Goal: Transaction & Acquisition: Book appointment/travel/reservation

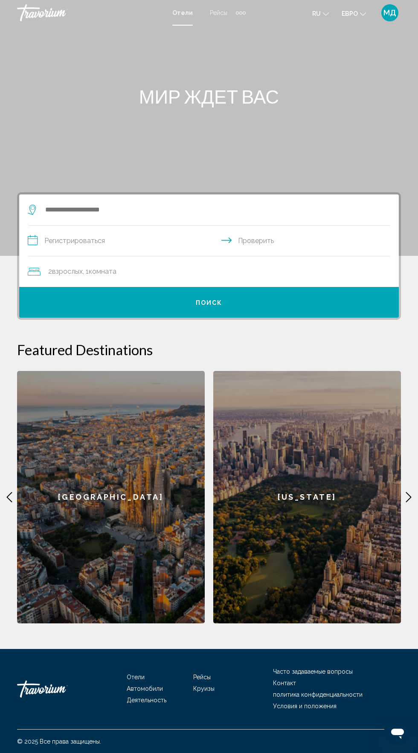
click at [82, 283] on div "2 взрослых Взрослый , 1 комната комнаты" at bounding box center [213, 271] width 371 height 31
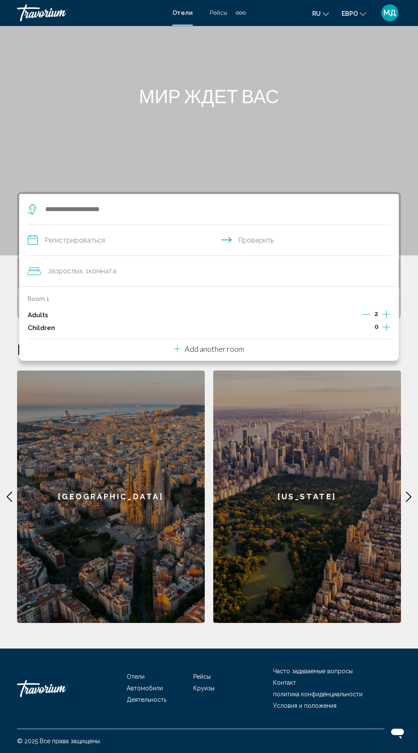
scroll to position [65, 0]
click at [386, 323] on icon "Increment children" at bounding box center [386, 327] width 8 height 8
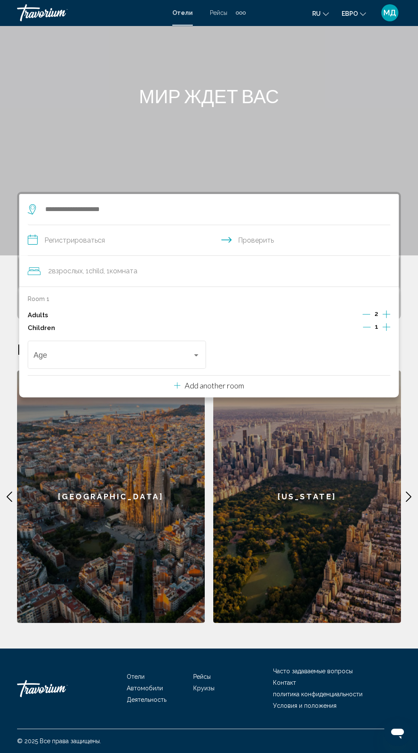
click at [386, 323] on icon "Increment children" at bounding box center [386, 327] width 8 height 8
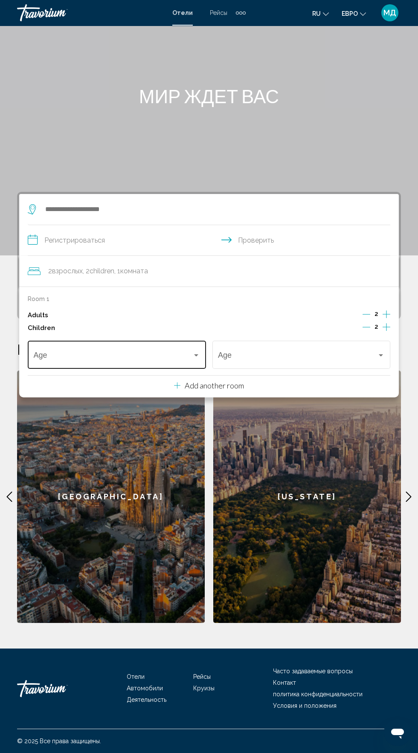
click at [196, 354] on div "Travelers: 2 adults, 2 children" at bounding box center [196, 355] width 4 height 2
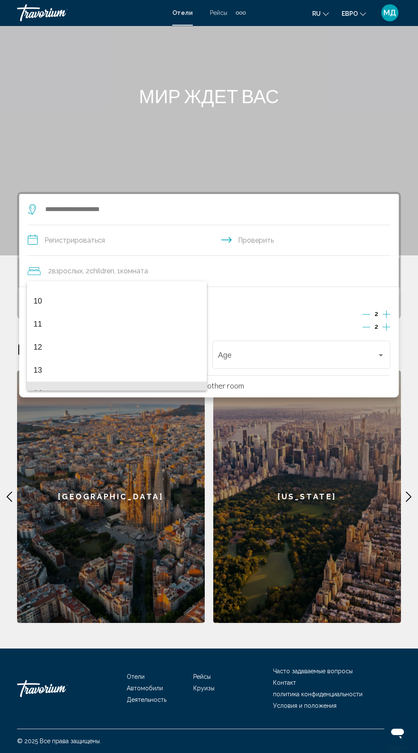
scroll to position [222, 0]
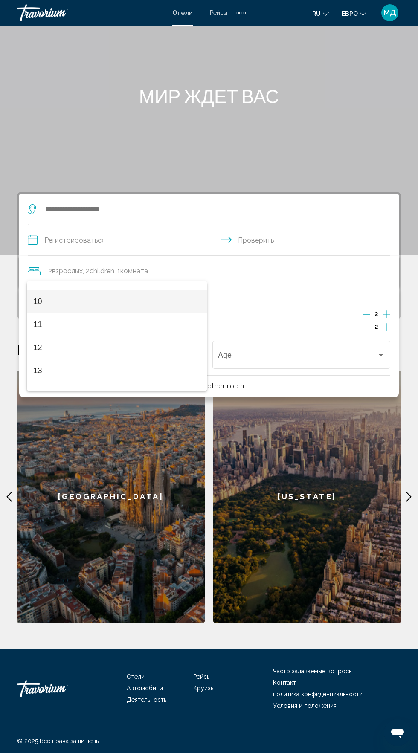
click at [112, 302] on span "10" at bounding box center [117, 301] width 167 height 23
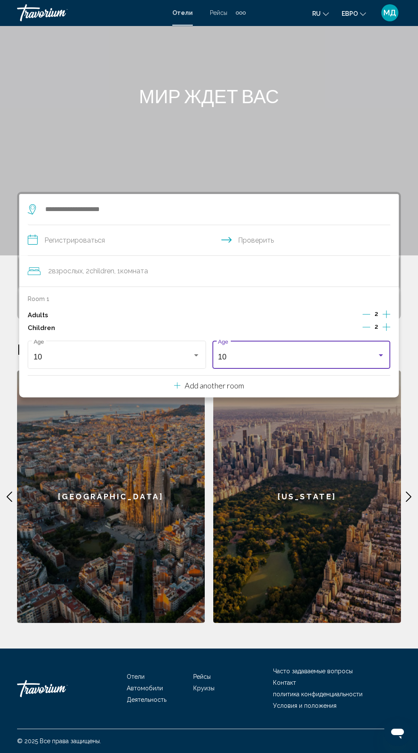
click at [380, 354] on div "Travelers: 2 adults, 2 children" at bounding box center [380, 355] width 4 height 2
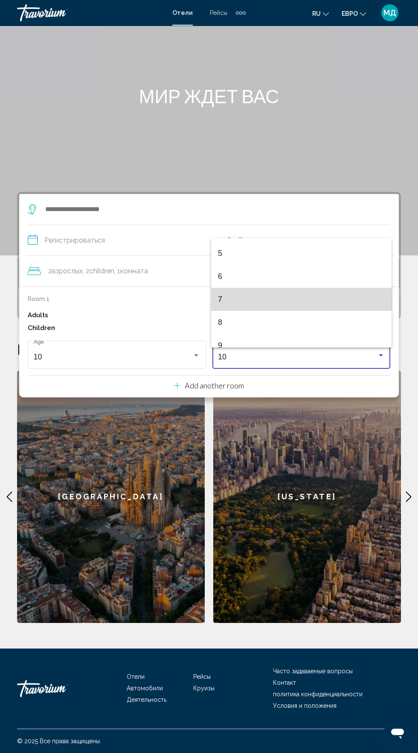
click at [284, 303] on span "7" at bounding box center [301, 299] width 167 height 23
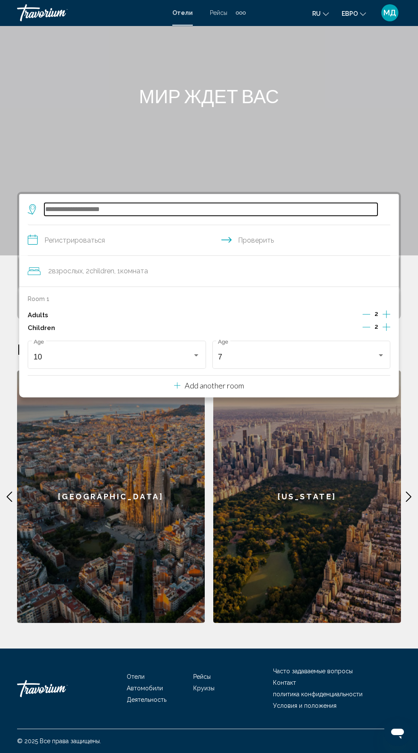
click at [182, 203] on input "Виджет поиска" at bounding box center [210, 209] width 333 height 13
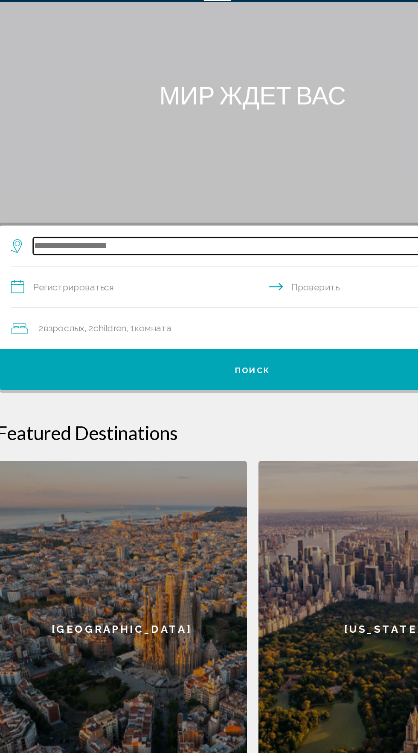
scroll to position [64, 0]
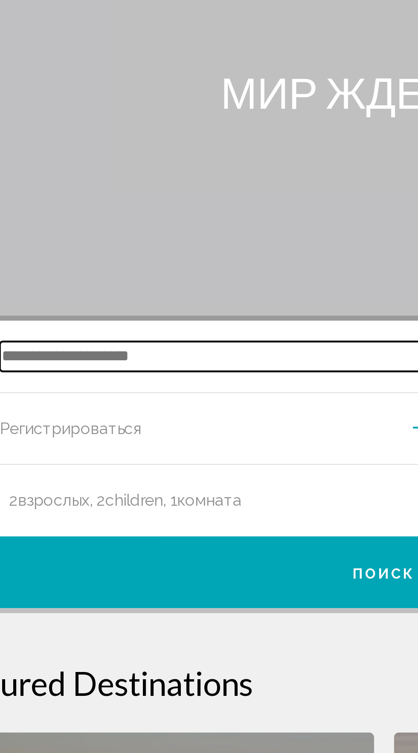
click at [77, 203] on input "Виджет поиска" at bounding box center [210, 209] width 333 height 13
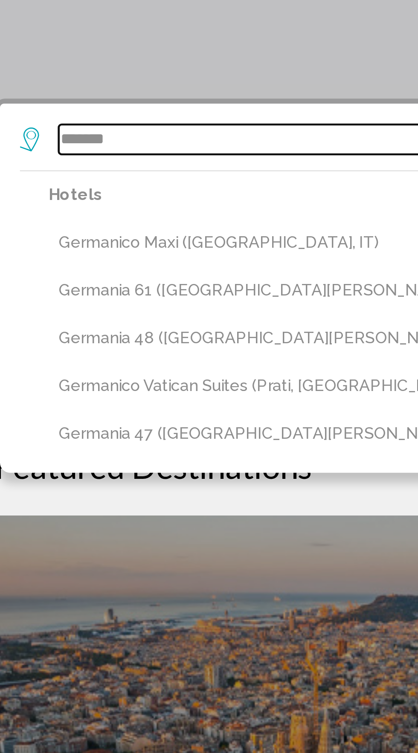
scroll to position [65, 0]
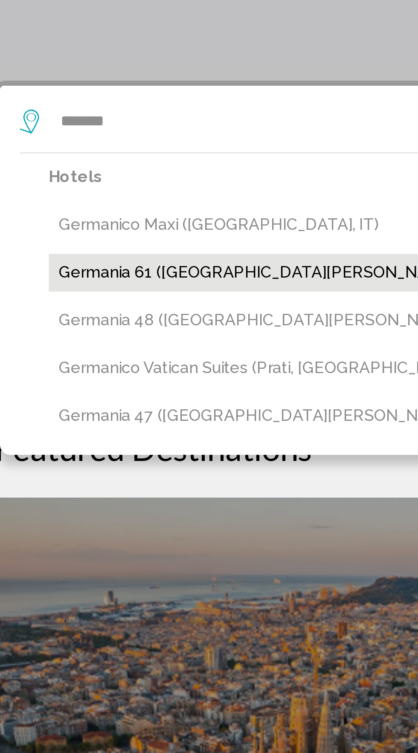
click at [129, 266] on button "Germania 61 (Sankt Peter-Ording, DE)" at bounding box center [215, 274] width 350 height 16
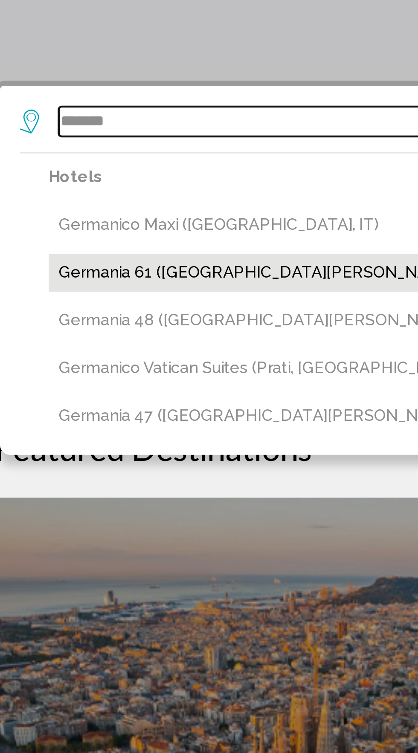
type input "**********"
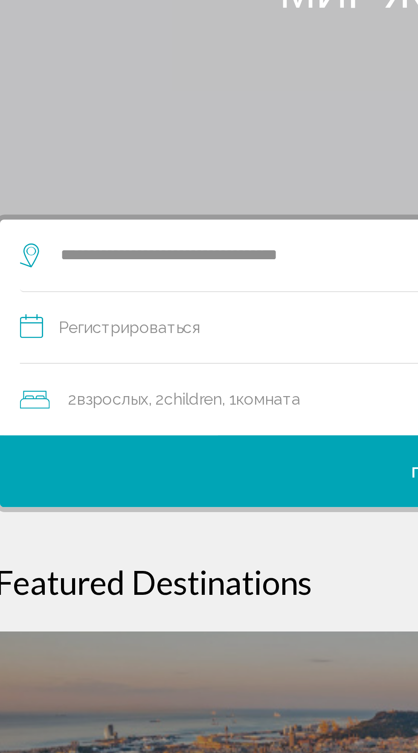
click at [144, 225] on input "**********" at bounding box center [211, 241] width 366 height 33
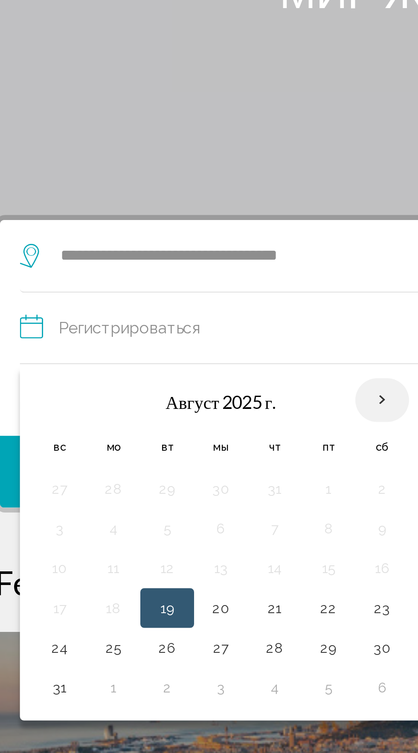
click at [178, 262] on th "Next month" at bounding box center [182, 271] width 23 height 19
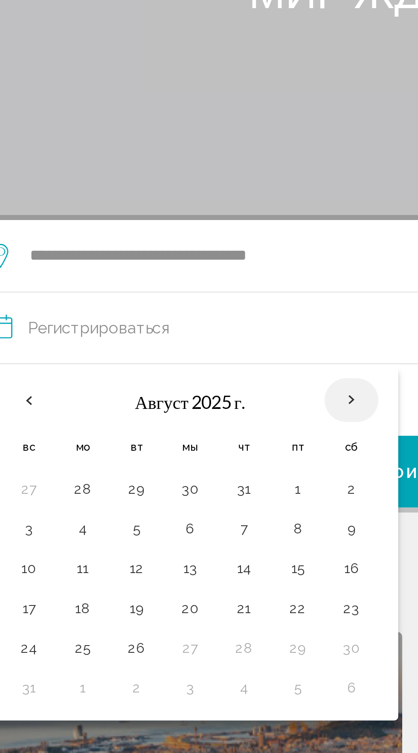
click at [185, 262] on th "Next month" at bounding box center [182, 271] width 23 height 19
click at [122, 225] on input "**********" at bounding box center [211, 241] width 366 height 33
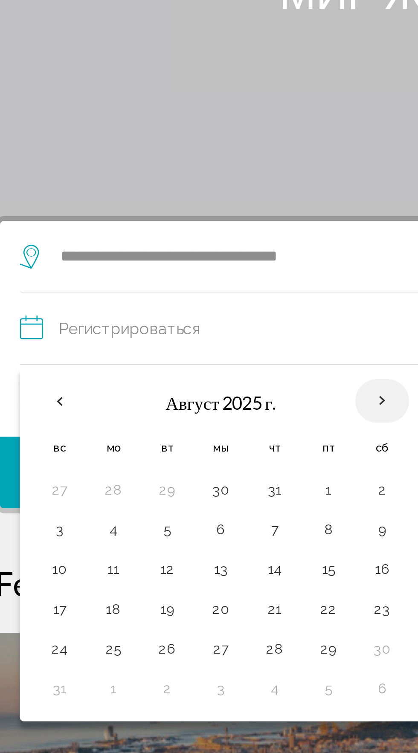
click at [185, 262] on th "Next month" at bounding box center [182, 271] width 23 height 19
click at [107, 261] on th "Август 2025 г." at bounding box center [113, 271] width 115 height 20
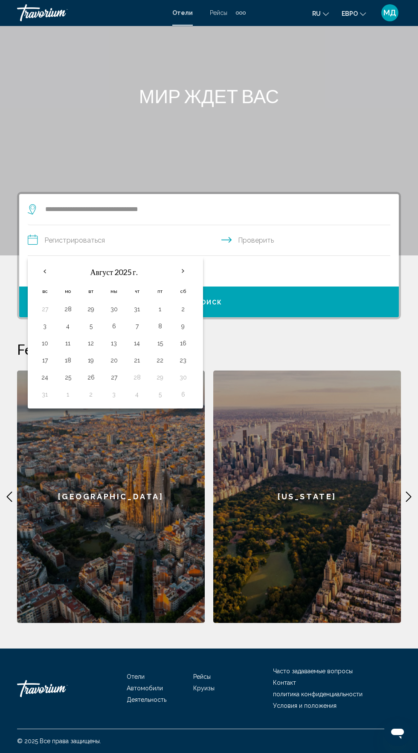
click at [58, 225] on input "**********" at bounding box center [211, 241] width 366 height 33
click at [292, 225] on input "**********" at bounding box center [211, 241] width 366 height 33
click at [71, 225] on input "**********" at bounding box center [211, 241] width 366 height 33
click at [185, 262] on th "Next month" at bounding box center [182, 271] width 23 height 19
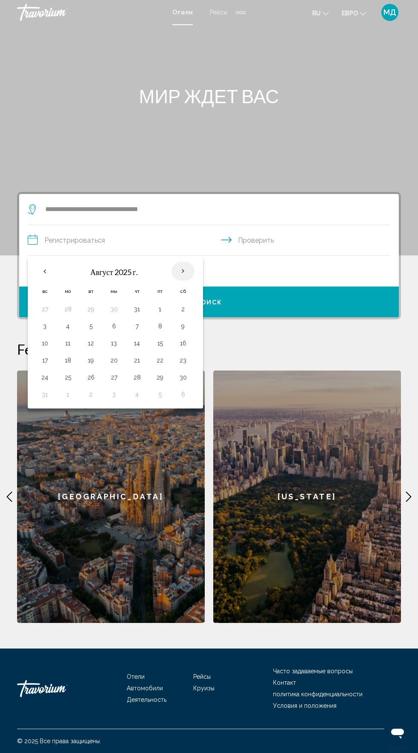
scroll to position [0, 0]
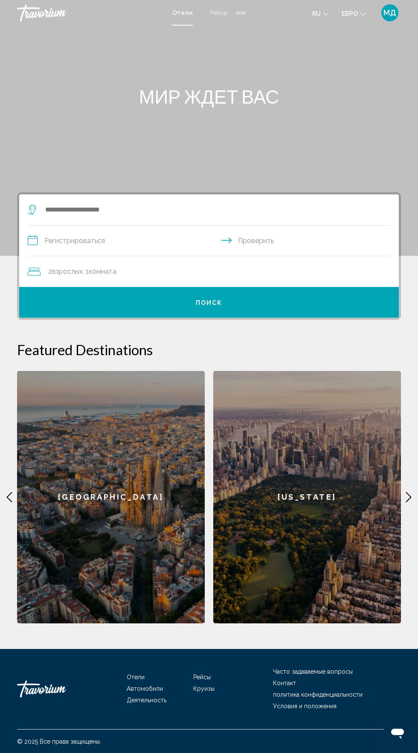
click at [83, 242] on input "**********" at bounding box center [211, 241] width 366 height 33
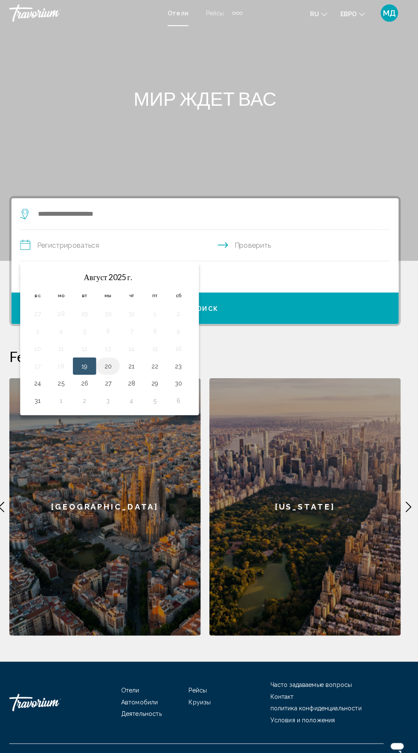
click at [117, 359] on button "20" at bounding box center [114, 359] width 14 height 12
click at [111, 279] on th "Август 2025 г." at bounding box center [113, 271] width 115 height 19
click at [106, 272] on font "Август 2025 г." at bounding box center [113, 271] width 47 height 9
click at [118, 286] on th "Мы" at bounding box center [113, 289] width 23 height 19
click at [109, 273] on font "Август 2025 г." at bounding box center [113, 271] width 47 height 9
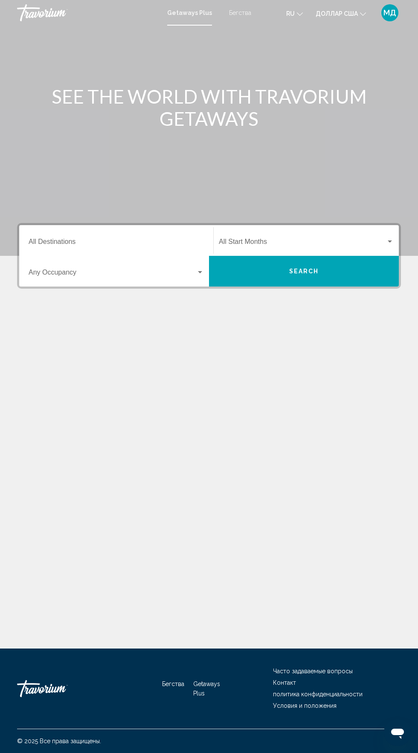
click at [95, 242] on input "Destination All Destinations" at bounding box center [116, 244] width 175 height 8
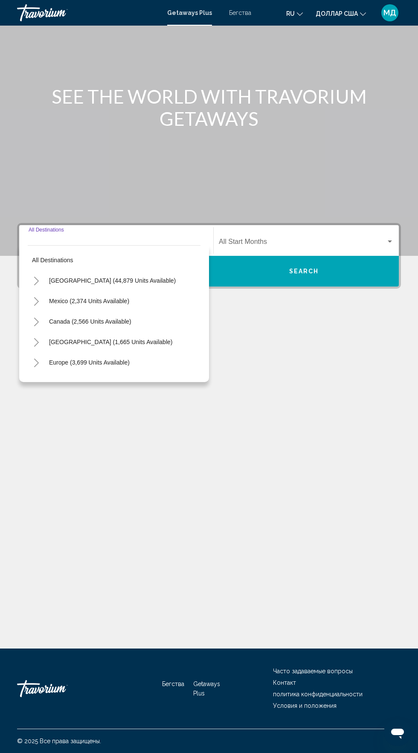
scroll to position [65, 0]
click at [105, 359] on span "Europe (3,699 units available)" at bounding box center [89, 362] width 81 height 7
type input "**********"
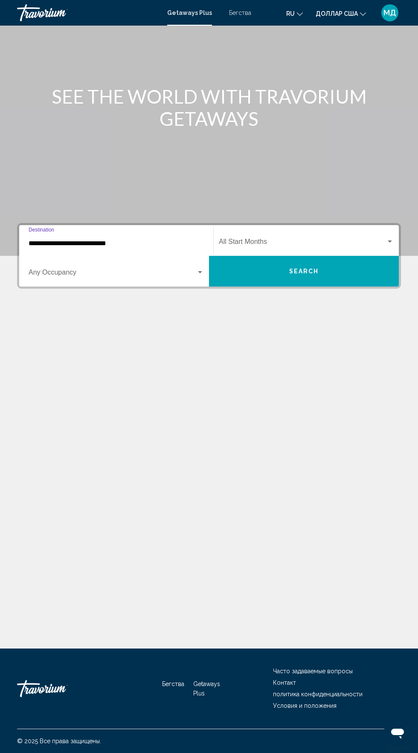
click at [200, 271] on div "Виджет поиска" at bounding box center [200, 272] width 4 height 2
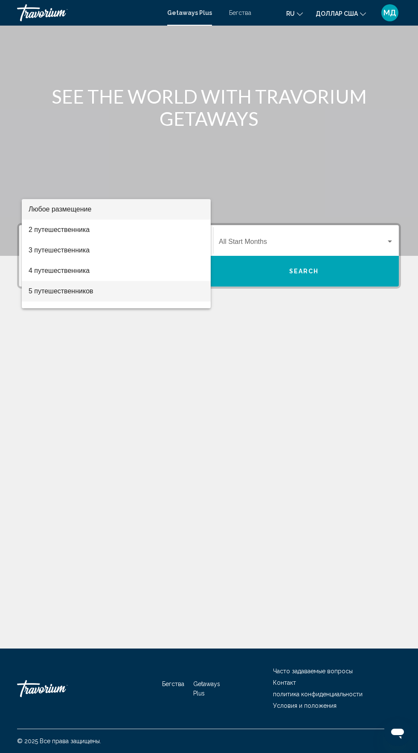
click at [58, 291] on font "5 путешественников" at bounding box center [61, 290] width 65 height 7
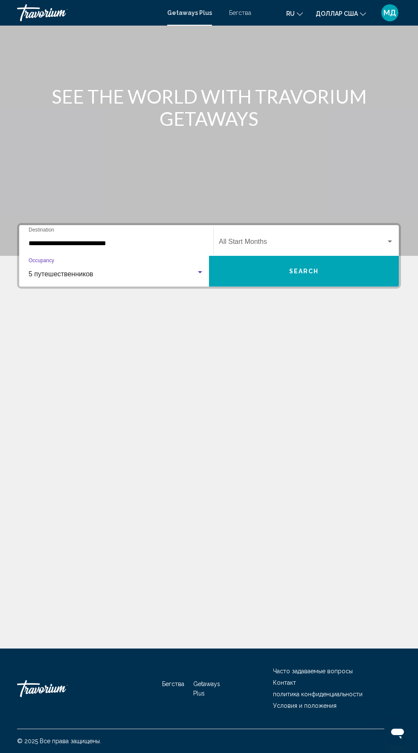
click at [196, 269] on div "Виджет поиска" at bounding box center [200, 272] width 8 height 7
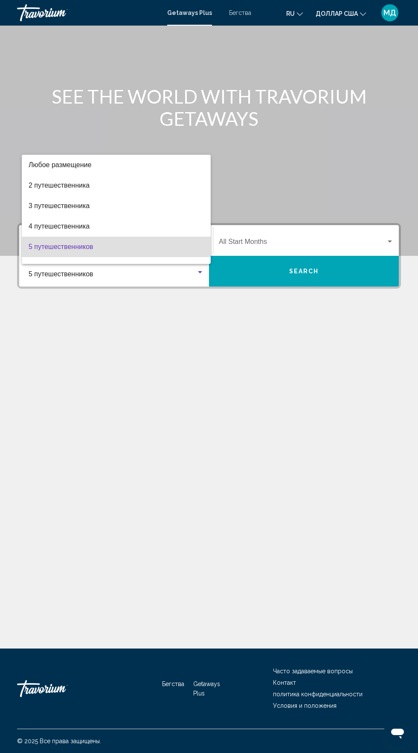
scroll to position [38, 0]
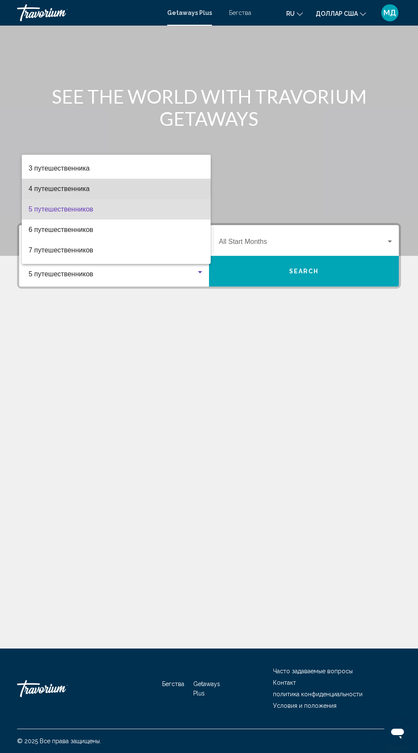
click at [63, 188] on font "4 путешественника" at bounding box center [59, 188] width 61 height 7
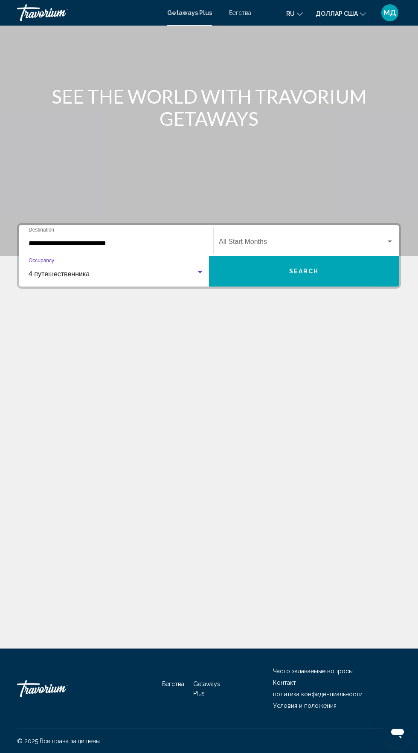
click at [297, 240] on span "Виджет поиска" at bounding box center [302, 244] width 167 height 8
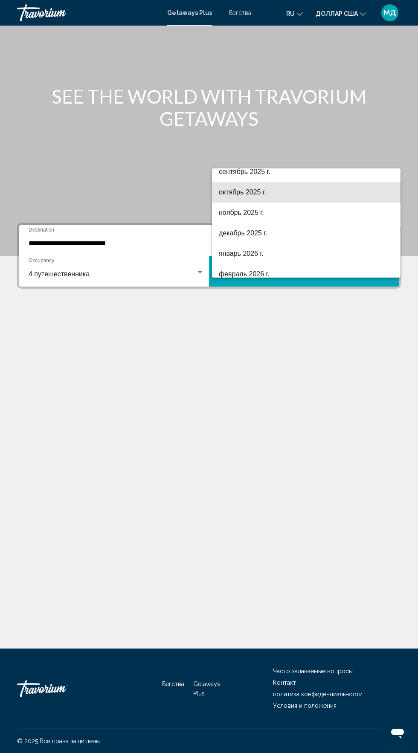
scroll to position [52, 0]
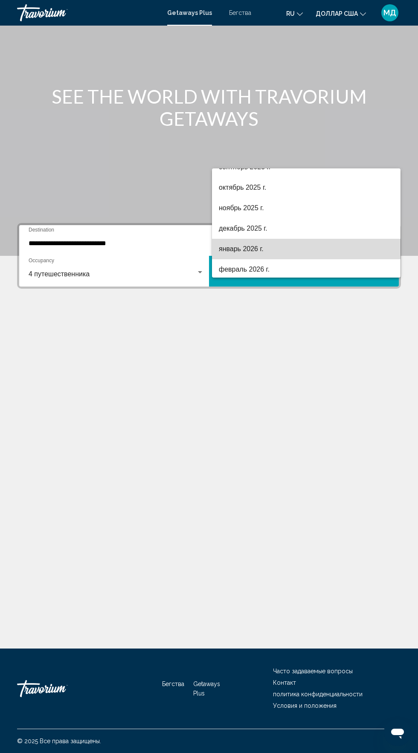
click at [264, 239] on span "январь 2026 г." at bounding box center [306, 249] width 175 height 20
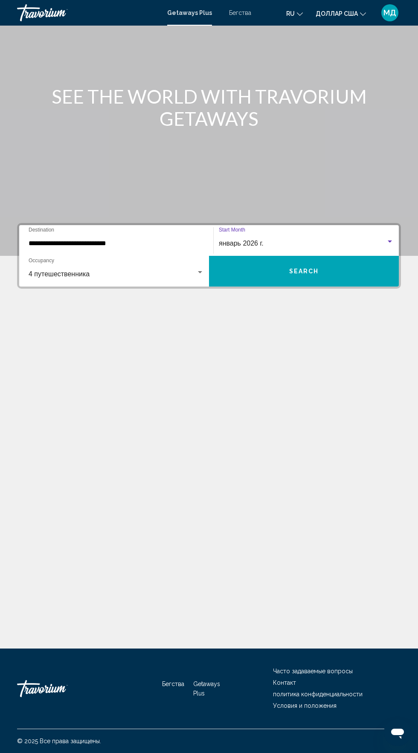
click at [378, 240] on div "январь 2026 г." at bounding box center [302, 244] width 167 height 8
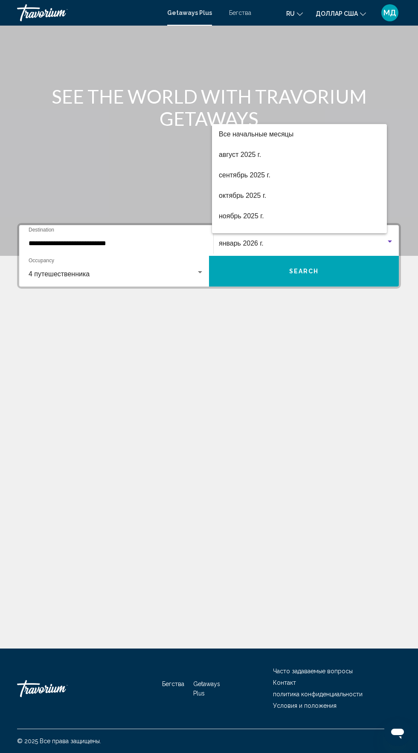
scroll to position [78, 0]
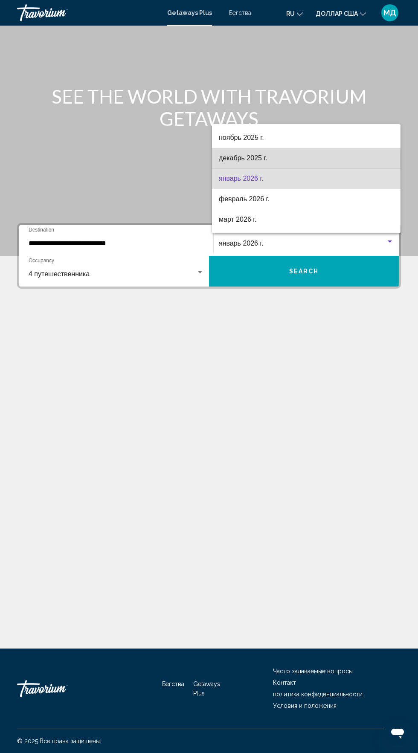
click at [254, 158] on font "декабрь 2025 г." at bounding box center [243, 157] width 49 height 7
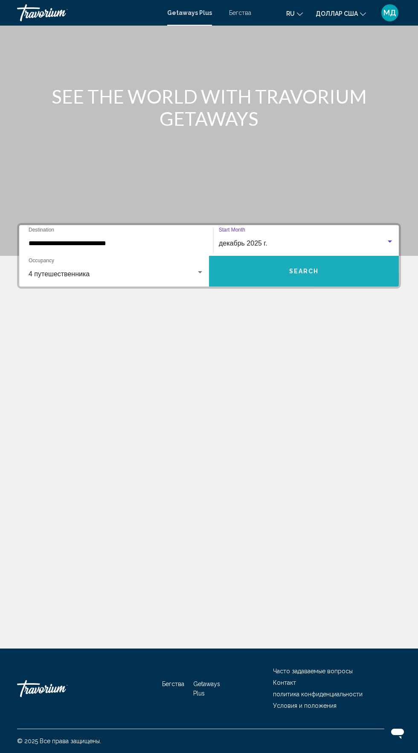
click at [326, 256] on button "Search" at bounding box center [304, 271] width 190 height 31
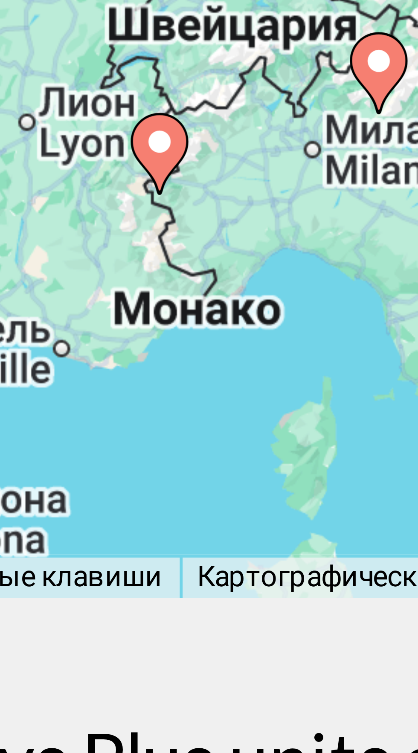
scroll to position [44, 0]
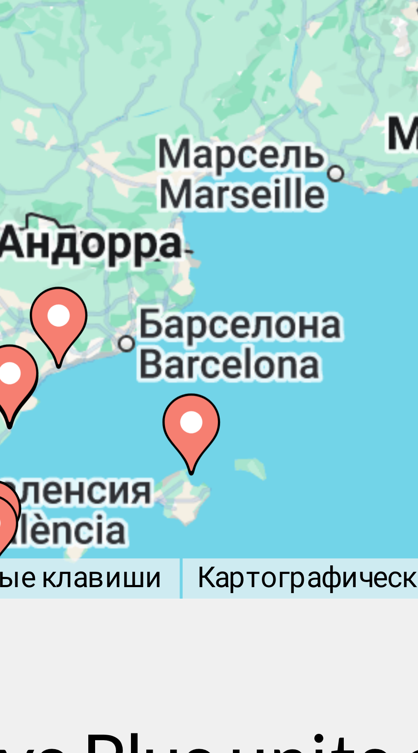
click at [168, 146] on div "Чтобы активировать перетаскивание с помощью клавиатуры, нажмите Alt + Ввод. Пос…" at bounding box center [209, 126] width 384 height 170
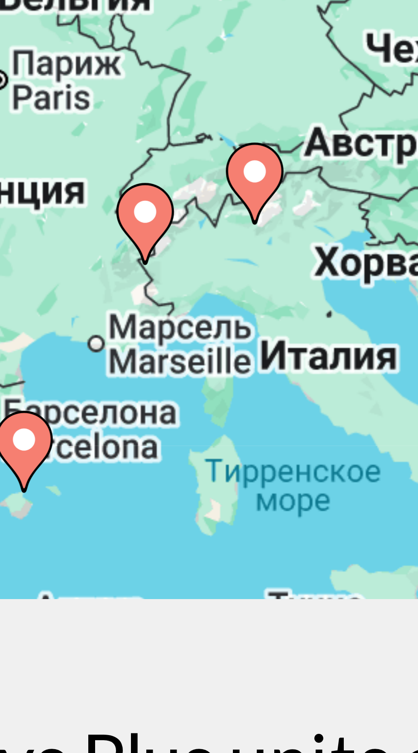
type input "**********"
click at [183, 149] on icon "Основное содержание" at bounding box center [182, 150] width 9 height 12
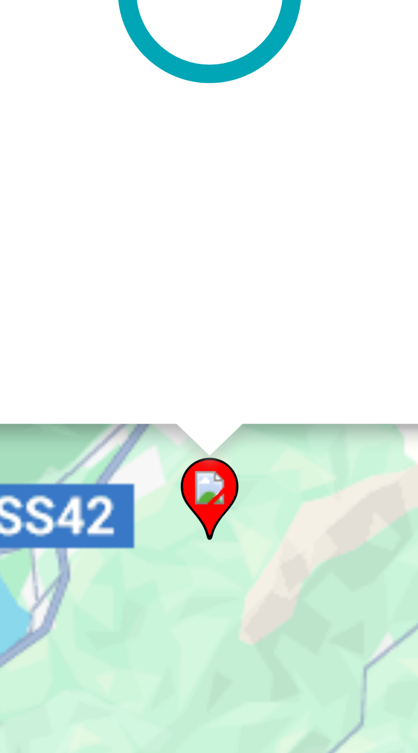
scroll to position [0, 0]
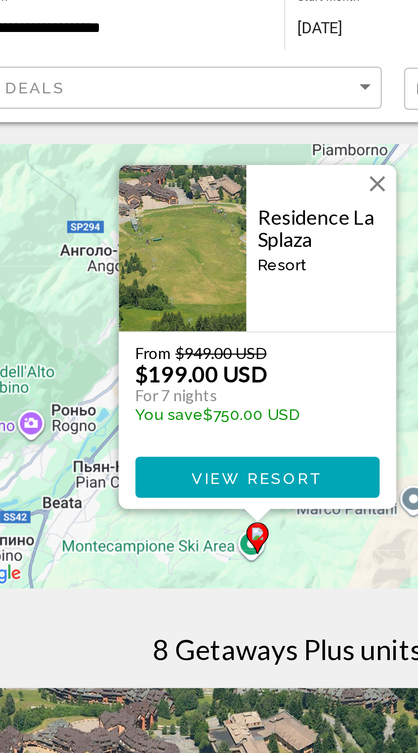
click at [182, 101] on button "Закрыть" at bounding box center [182, 100] width 13 height 13
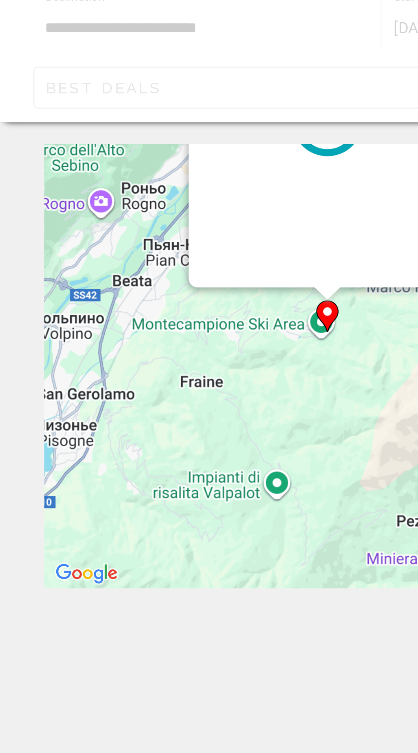
click at [126, 153] on icon "Основное содержание" at bounding box center [126, 151] width 8 height 11
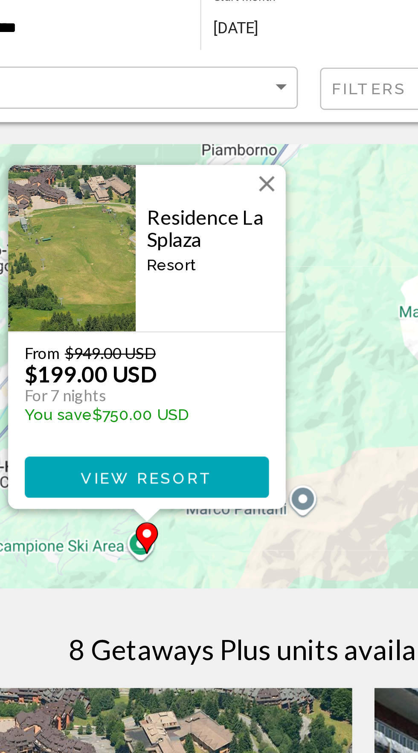
click at [132, 216] on span "View Resort" at bounding box center [125, 213] width 51 height 7
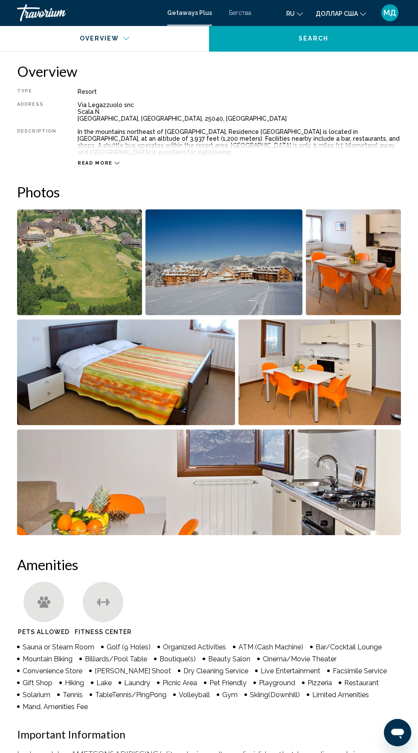
scroll to position [411, 0]
click at [71, 254] on img "Open full-screen image slider" at bounding box center [79, 262] width 125 height 106
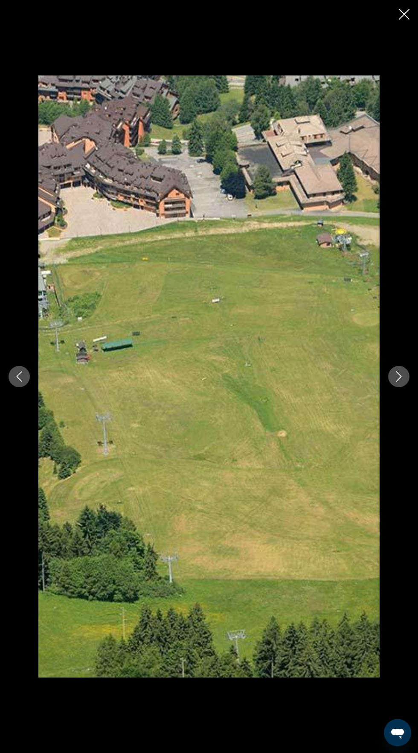
click at [398, 383] on button "Next image" at bounding box center [398, 376] width 21 height 21
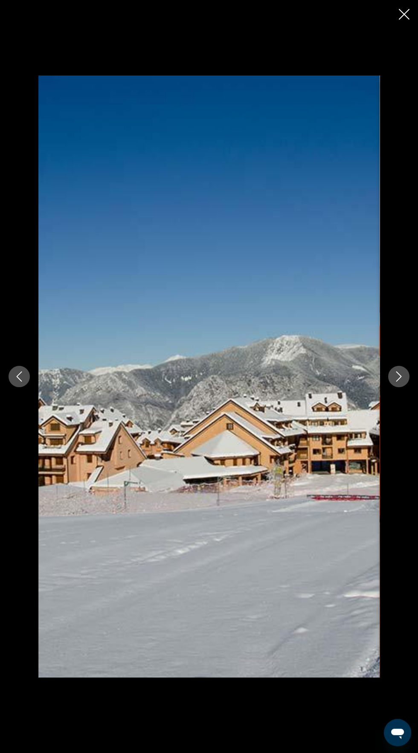
click at [19, 378] on icon "Previous image" at bounding box center [20, 376] width 6 height 10
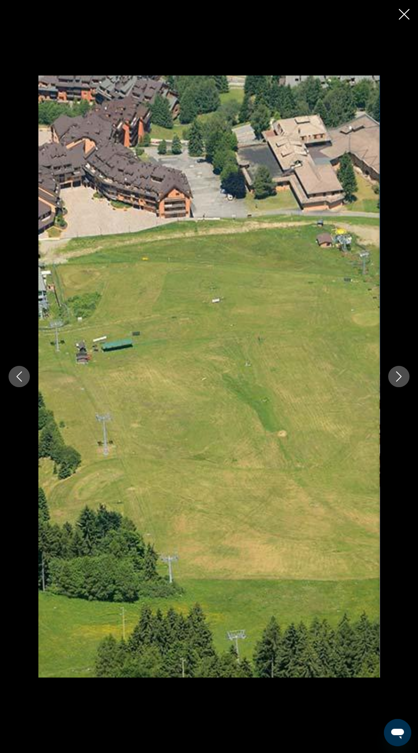
click at [398, 383] on button "Next image" at bounding box center [398, 376] width 21 height 21
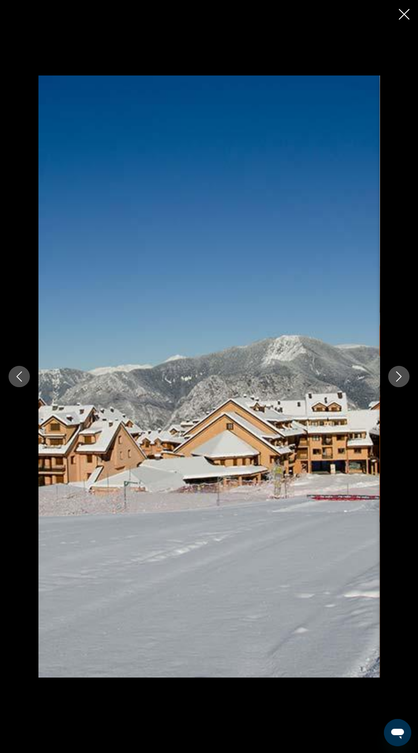
click at [398, 379] on icon "Next image" at bounding box center [399, 376] width 6 height 10
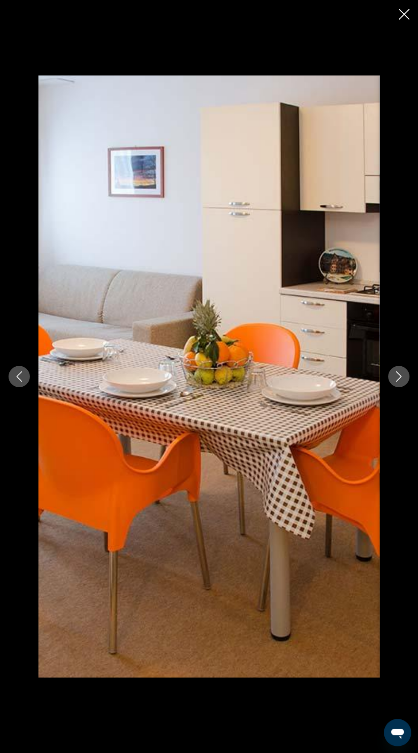
click at [399, 376] on icon "Next image" at bounding box center [398, 376] width 10 height 10
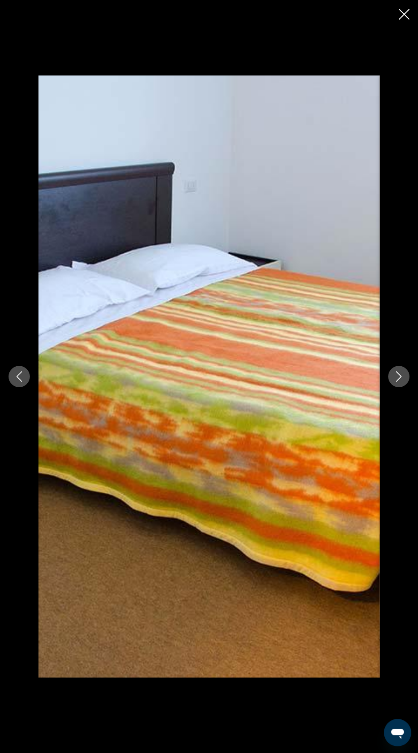
click at [395, 378] on icon "Next image" at bounding box center [398, 376] width 10 height 10
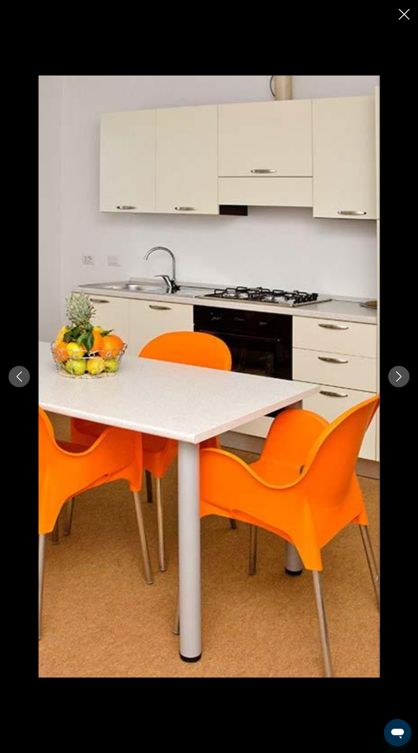
click at [399, 377] on icon "Next image" at bounding box center [398, 376] width 10 height 10
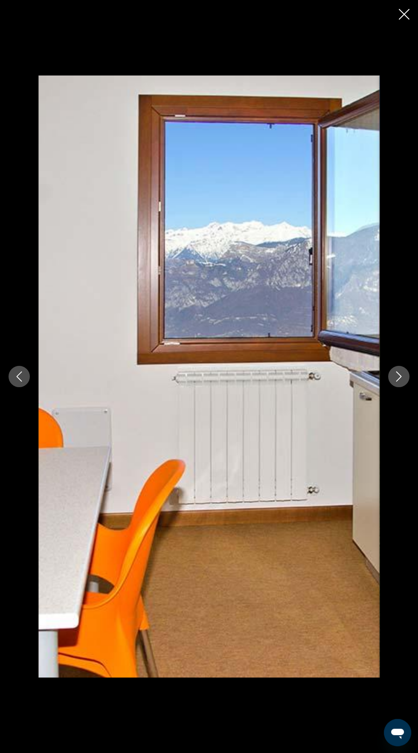
click at [396, 378] on icon "Next image" at bounding box center [398, 376] width 10 height 10
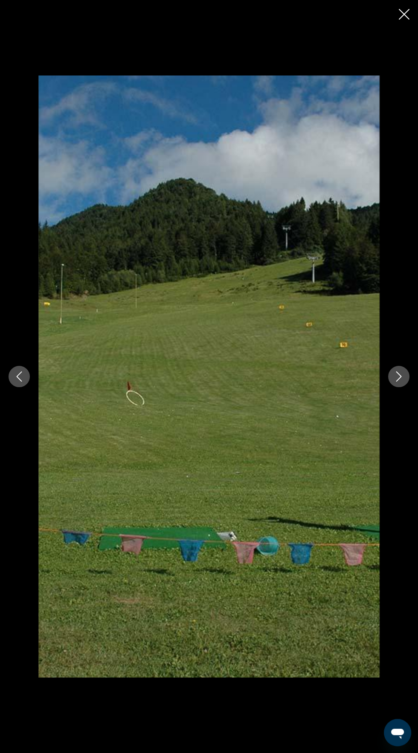
click at [399, 378] on icon "Next image" at bounding box center [399, 376] width 6 height 10
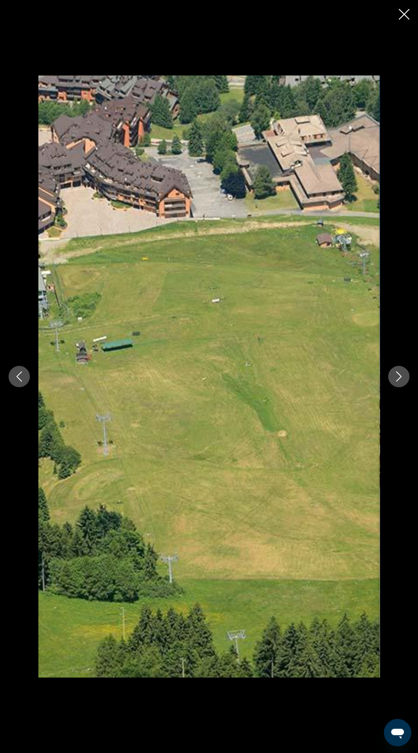
scroll to position [1286, 0]
click at [400, 13] on icon "Close slideshow" at bounding box center [404, 14] width 11 height 11
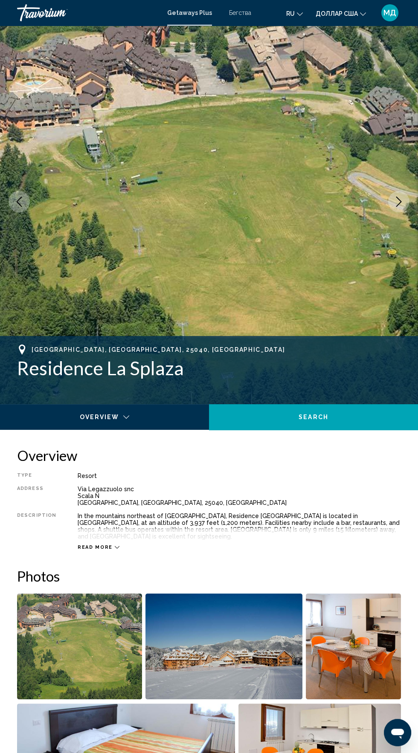
scroll to position [0, 0]
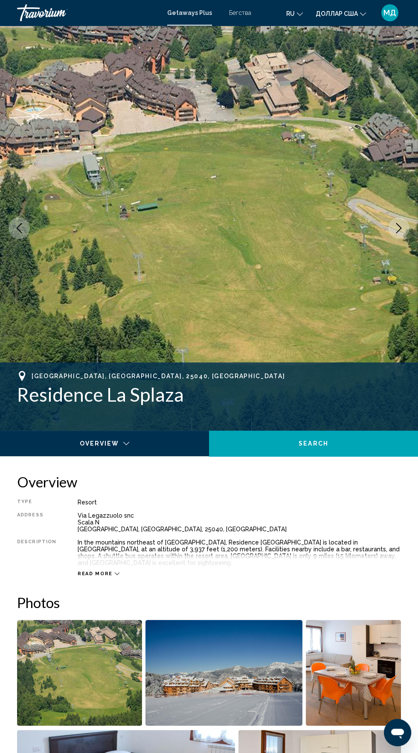
click at [90, 571] on span "Read more" at bounding box center [95, 574] width 35 height 6
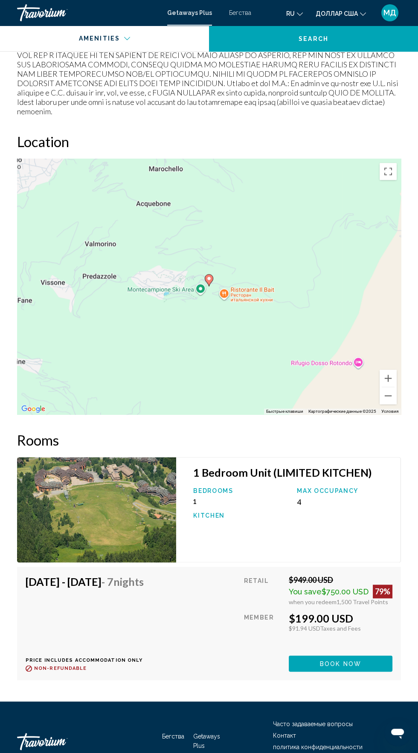
scroll to position [1404, 0]
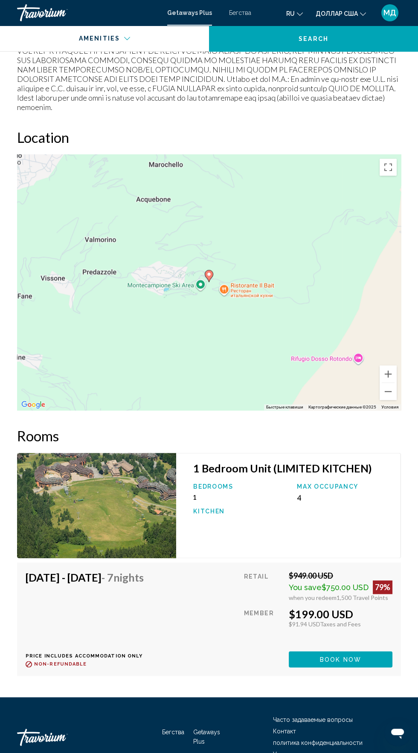
click at [206, 483] on div "Bedrooms 1" at bounding box center [241, 492] width 104 height 18
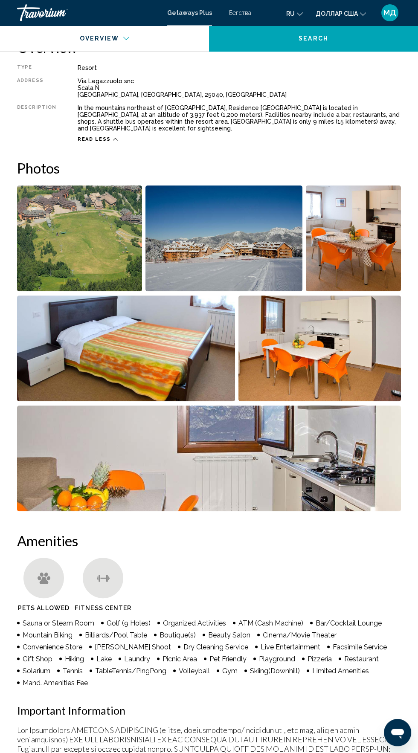
scroll to position [434, 0]
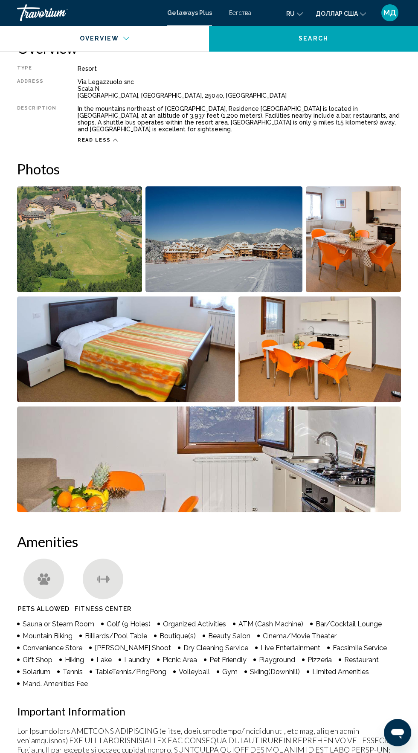
click at [93, 240] on img "Open full-screen image slider" at bounding box center [79, 239] width 125 height 106
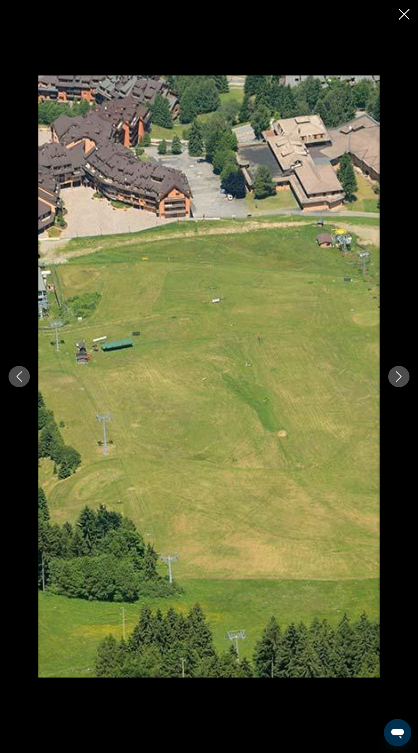
click at [399, 377] on icon "Next image" at bounding box center [398, 376] width 10 height 10
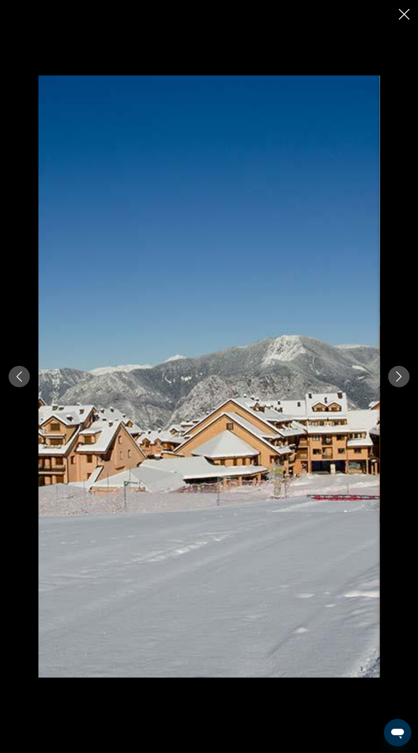
click at [394, 384] on button "Next image" at bounding box center [398, 376] width 21 height 21
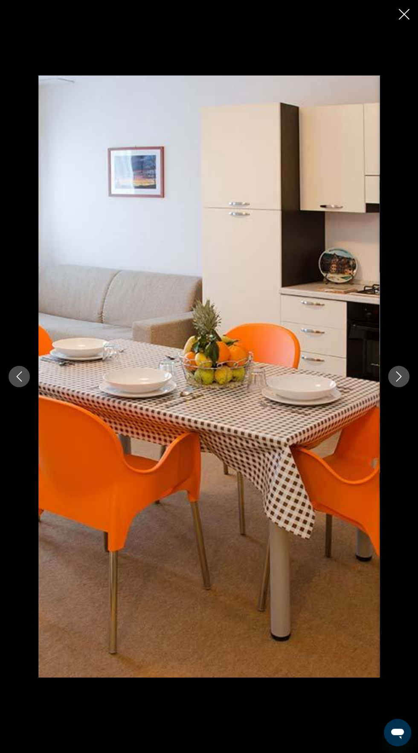
click at [396, 386] on button "Next image" at bounding box center [398, 376] width 21 height 21
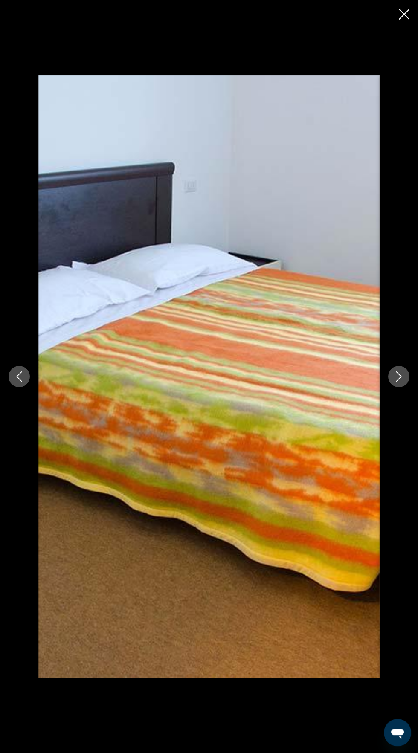
click at [24, 375] on icon "Previous image" at bounding box center [19, 376] width 10 height 10
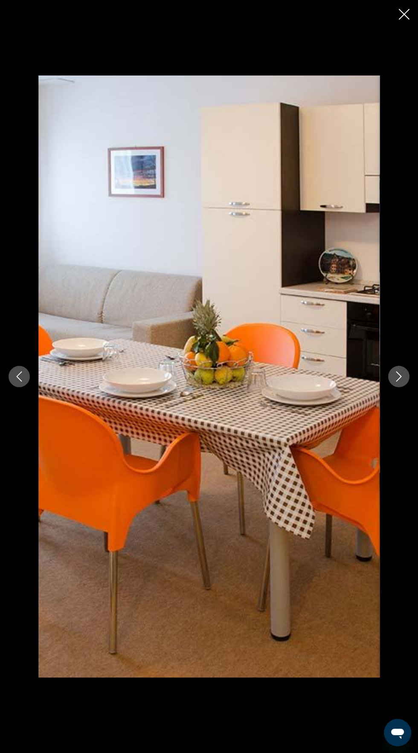
click at [399, 378] on icon "Next image" at bounding box center [398, 376] width 10 height 10
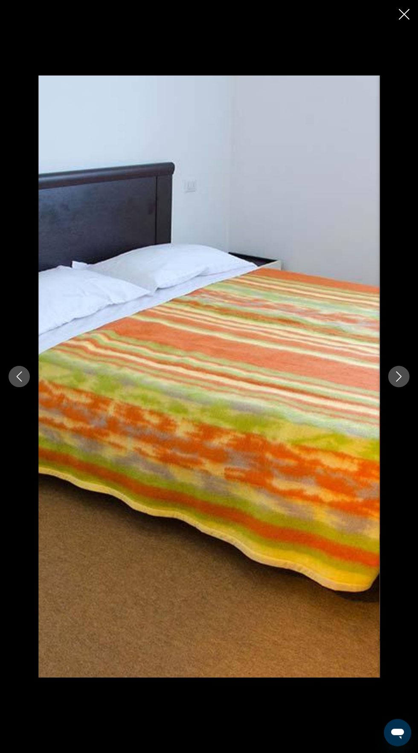
click at [397, 381] on icon "Next image" at bounding box center [398, 376] width 10 height 10
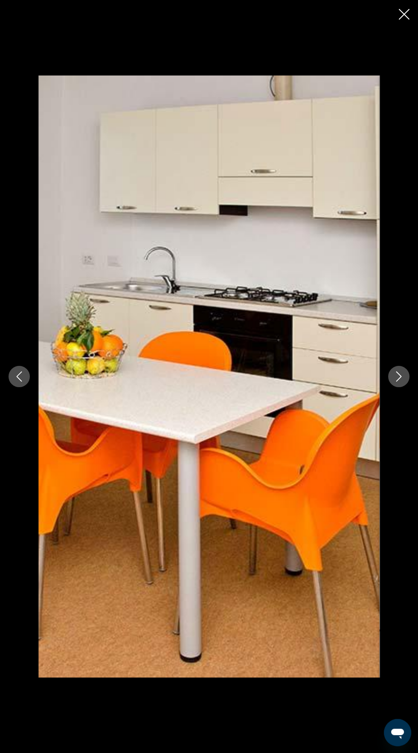
click at [395, 380] on icon "Next image" at bounding box center [398, 376] width 10 height 10
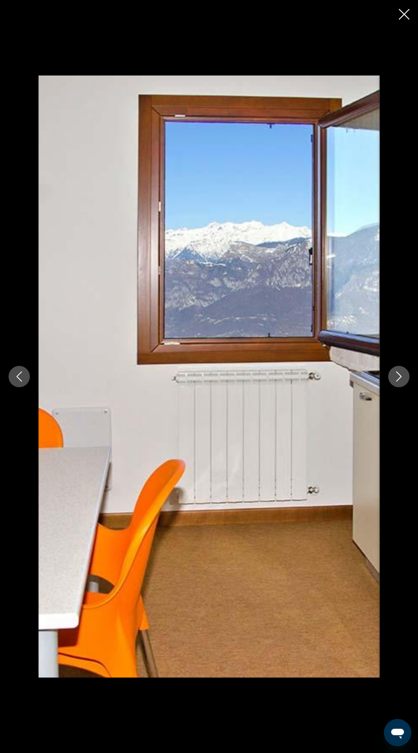
click at [399, 377] on icon "Next image" at bounding box center [398, 376] width 10 height 10
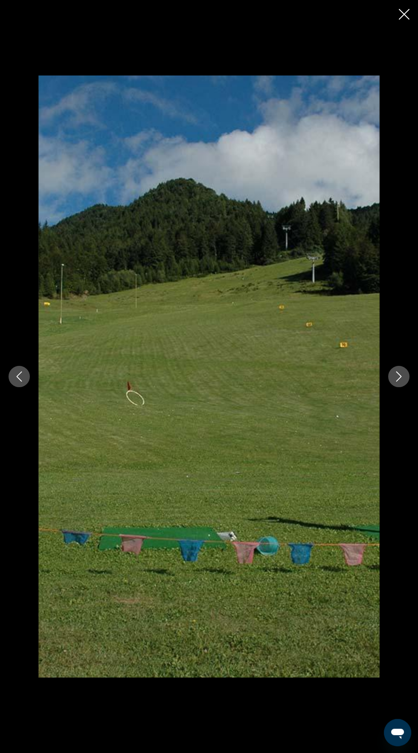
click at [389, 383] on div "Основное содержание" at bounding box center [209, 376] width 418 height 602
click at [399, 378] on icon "Next image" at bounding box center [399, 376] width 6 height 10
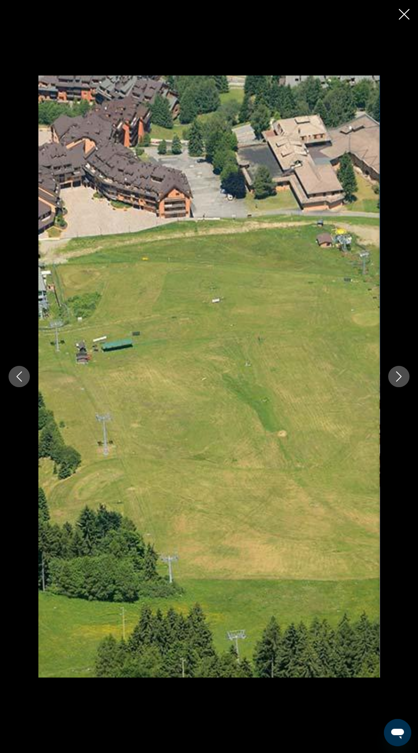
click at [404, 20] on button "Close slideshow" at bounding box center [404, 15] width 11 height 13
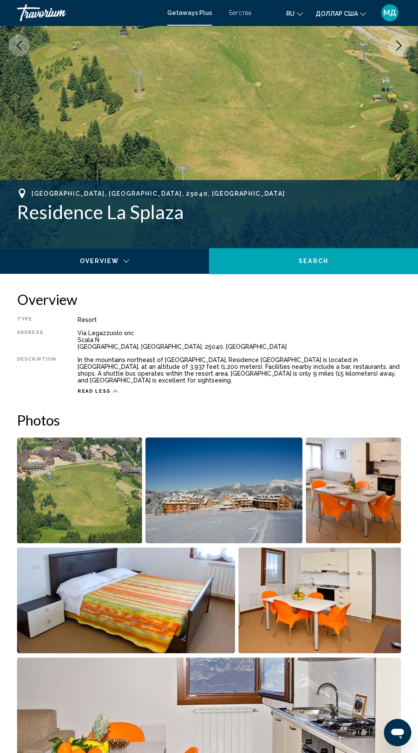
scroll to position [0, 0]
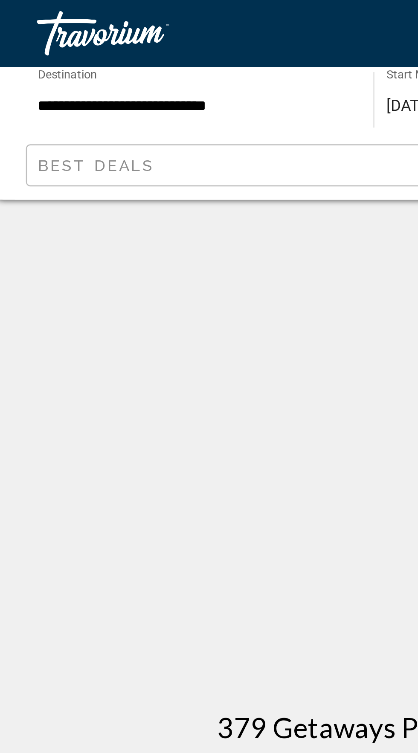
click at [68, 40] on input "**********" at bounding box center [77, 41] width 120 height 7
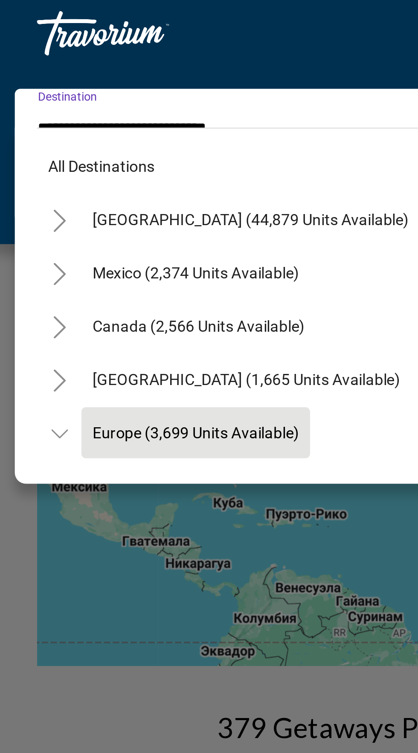
scroll to position [51, 0]
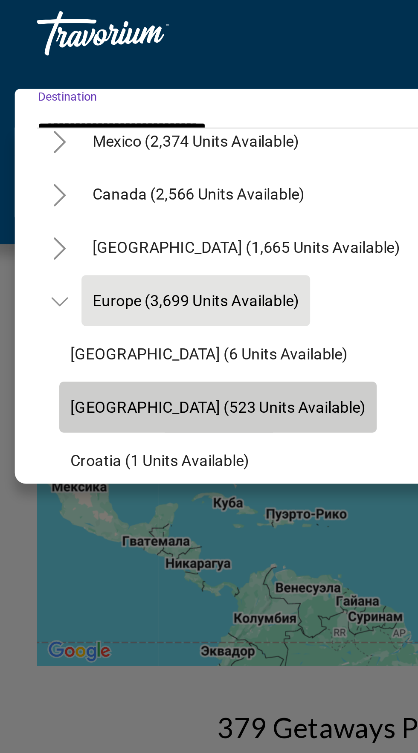
click at [95, 160] on button "[GEOGRAPHIC_DATA] (523 units available)" at bounding box center [87, 157] width 122 height 20
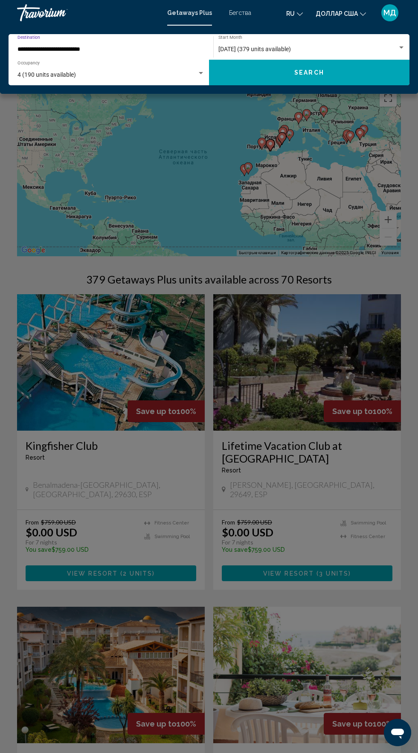
click at [295, 79] on button "Search" at bounding box center [309, 73] width 200 height 26
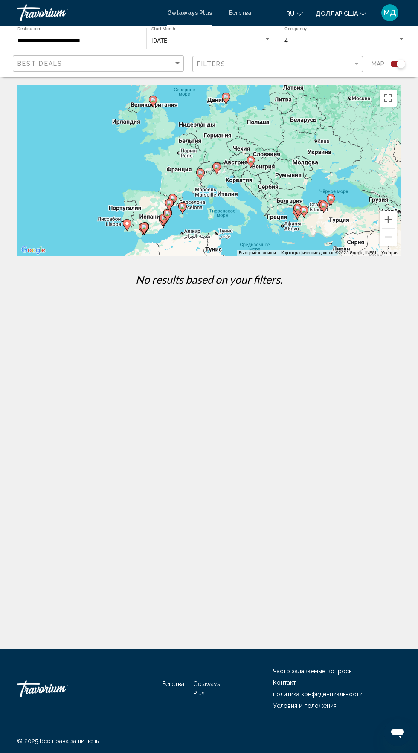
click at [385, 110] on div "Чтобы активировать перетаскивание с помощью клавиатуры, нажмите Alt + Ввод. Пос…" at bounding box center [209, 170] width 384 height 170
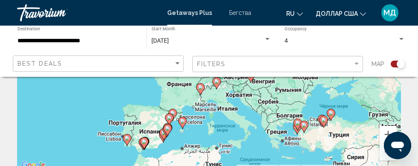
scroll to position [86, 0]
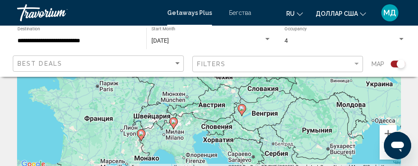
click at [40, 41] on input "**********" at bounding box center [77, 41] width 120 height 7
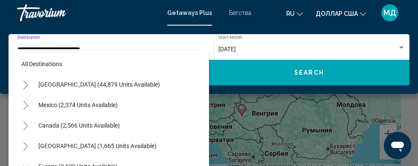
scroll to position [92, 0]
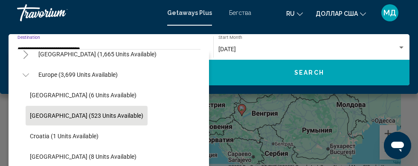
click at [298, 78] on button "Search" at bounding box center [309, 73] width 200 height 26
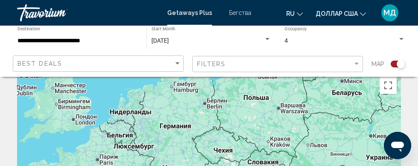
scroll to position [0, 0]
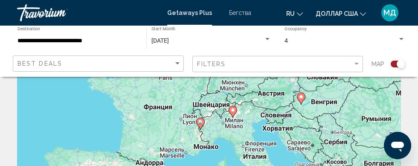
scroll to position [45, 0]
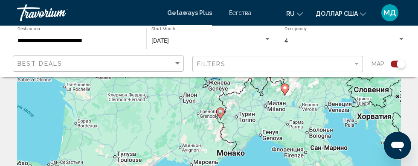
type input "**********"
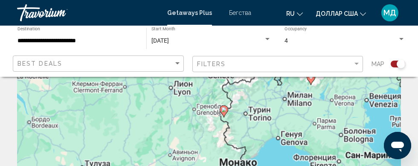
click at [220, 111] on div "Чтобы активировать перетаскивание с помощью клавиатуры, нажмите Alt + Ввод. Пос…" at bounding box center [209, 125] width 384 height 170
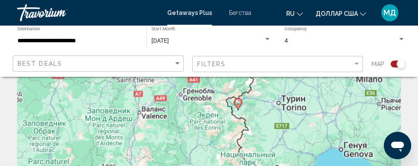
click at [229, 111] on div "Чтобы активировать перетаскивание с помощью клавиатуры, нажмите Alt + Ввод. Пос…" at bounding box center [209, 125] width 384 height 170
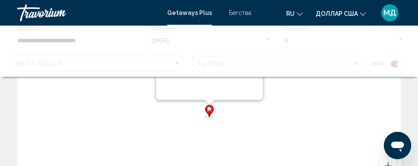
scroll to position [25, 0]
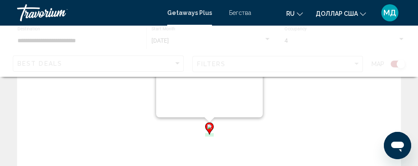
click at [240, 116] on div "Чтобы активировать перетаскивание с помощью клавиатуры, нажмите Alt + Ввод. Пос…" at bounding box center [209, 134] width 384 height 170
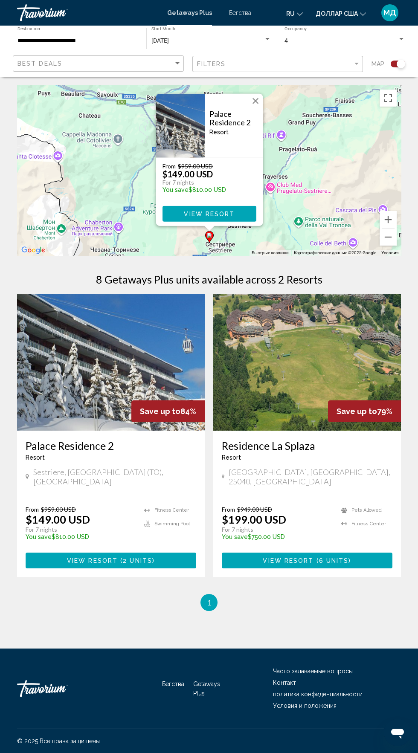
scroll to position [65, 0]
click at [100, 323] on img "Основное содержание" at bounding box center [111, 362] width 188 height 136
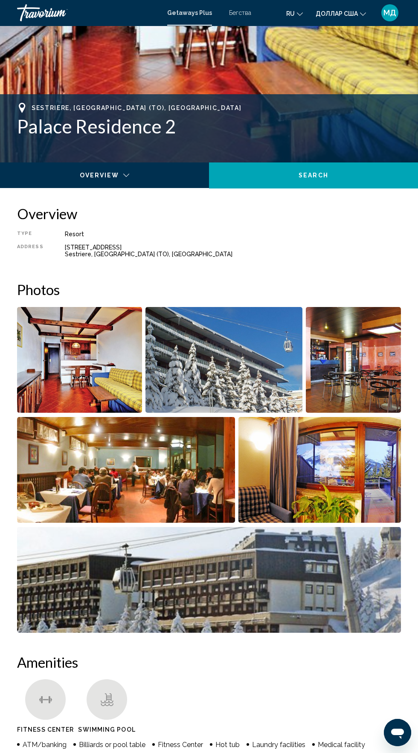
scroll to position [269, 0]
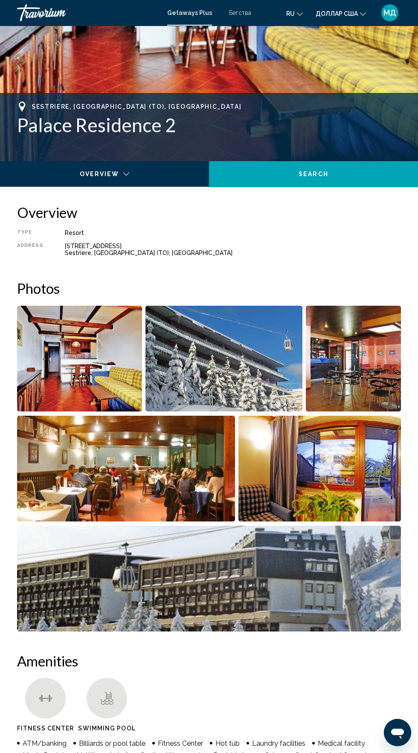
click at [72, 359] on img "Open full-screen image slider" at bounding box center [79, 359] width 125 height 106
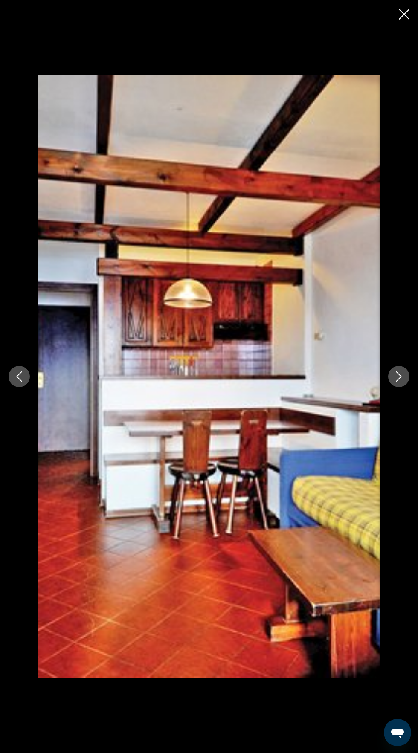
click at [399, 377] on icon "Next image" at bounding box center [398, 376] width 10 height 10
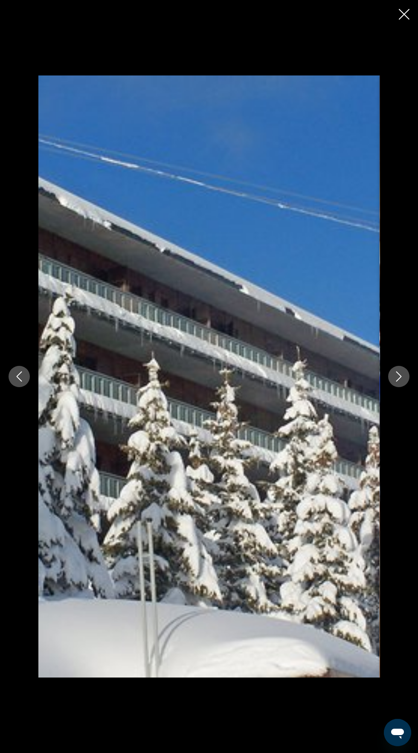
click at [398, 371] on icon "Next image" at bounding box center [398, 376] width 10 height 10
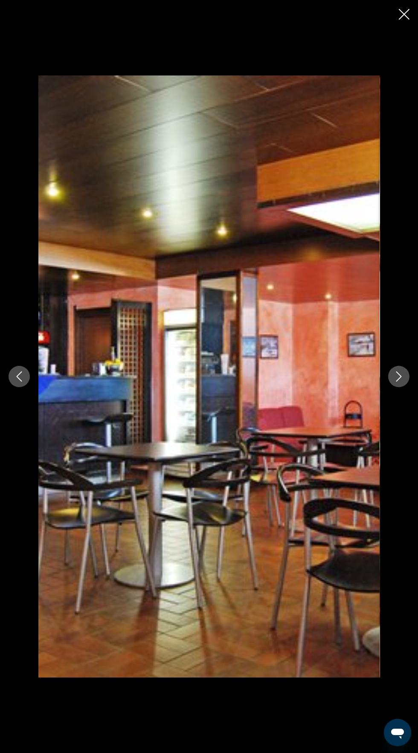
click at [398, 379] on icon "Next image" at bounding box center [399, 376] width 6 height 10
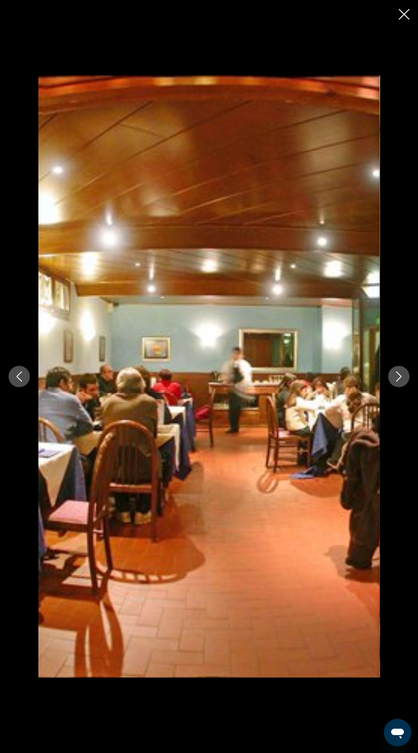
click at [398, 381] on icon "Next image" at bounding box center [398, 376] width 10 height 10
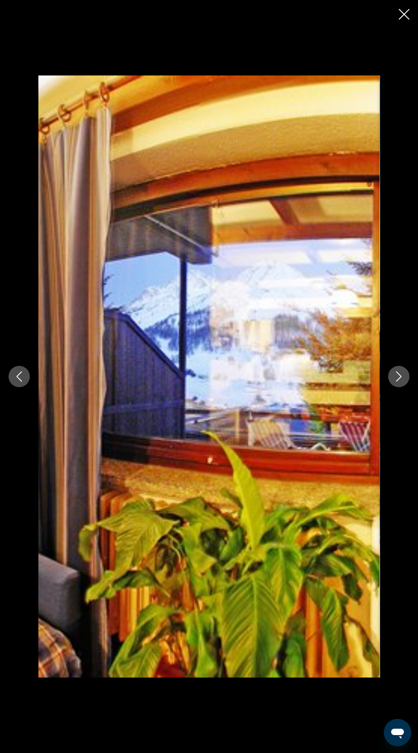
click at [396, 379] on icon "Next image" at bounding box center [398, 376] width 10 height 10
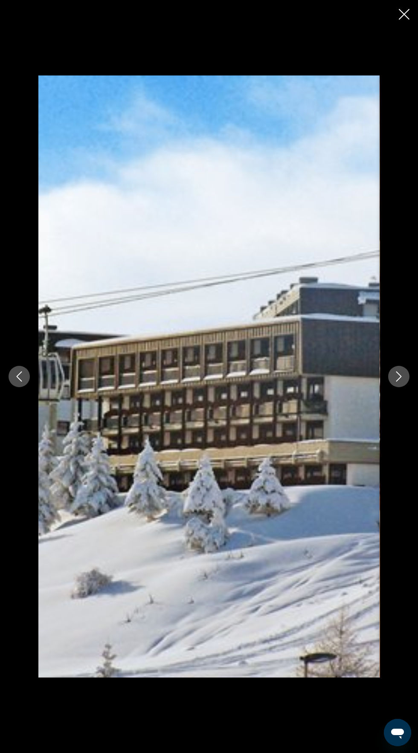
click at [399, 376] on icon "Next image" at bounding box center [398, 376] width 10 height 10
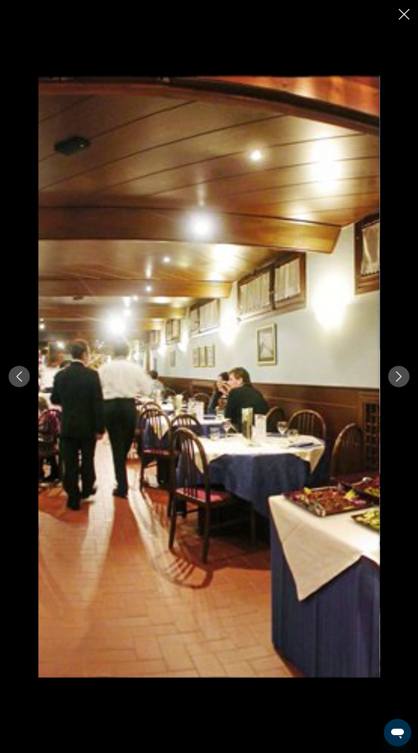
click at [399, 378] on icon "Next image" at bounding box center [399, 376] width 6 height 10
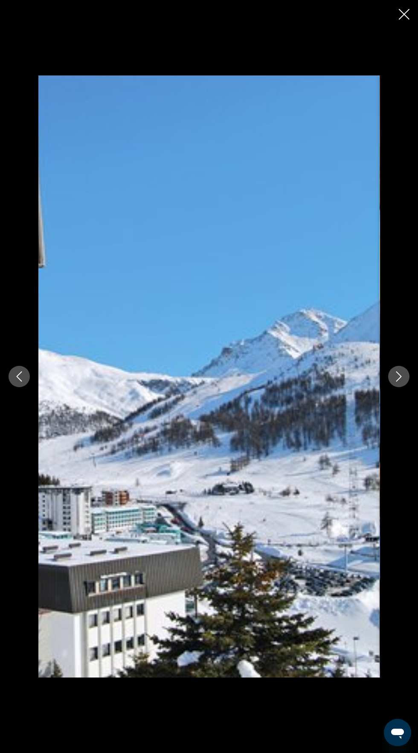
click at [398, 387] on button "Next image" at bounding box center [398, 376] width 21 height 21
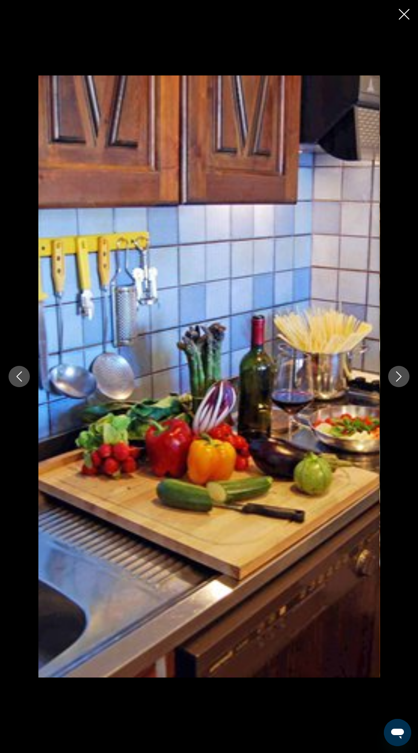
click at [399, 378] on icon "Next image" at bounding box center [398, 376] width 10 height 10
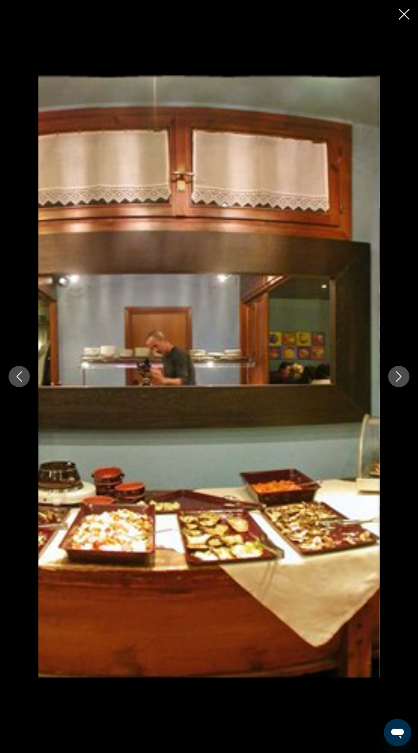
click at [399, 376] on icon "Next image" at bounding box center [398, 376] width 10 height 10
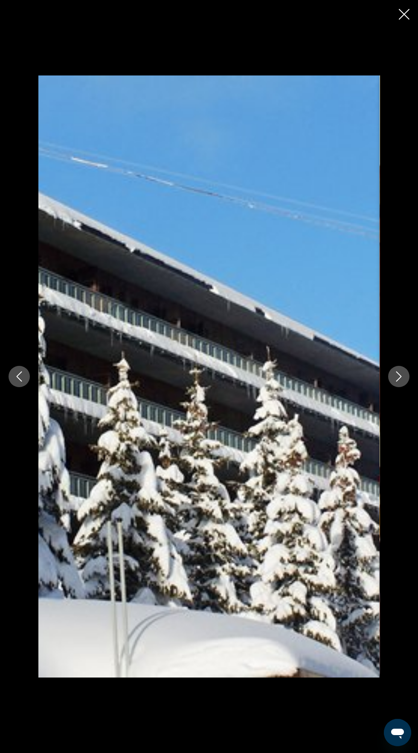
click at [399, 376] on icon "Next image" at bounding box center [398, 376] width 10 height 10
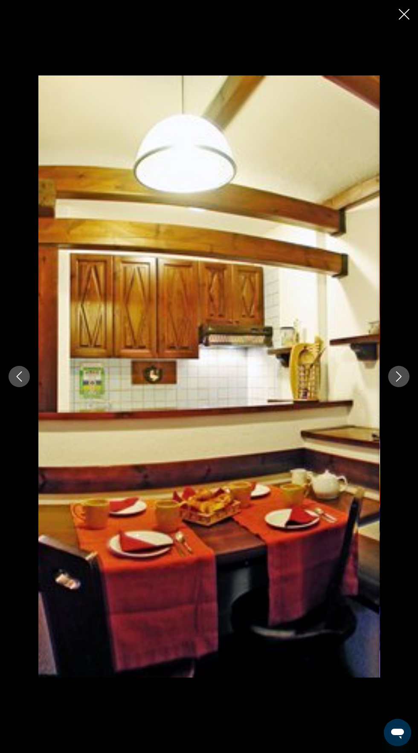
click at [399, 378] on icon "Next image" at bounding box center [398, 376] width 10 height 10
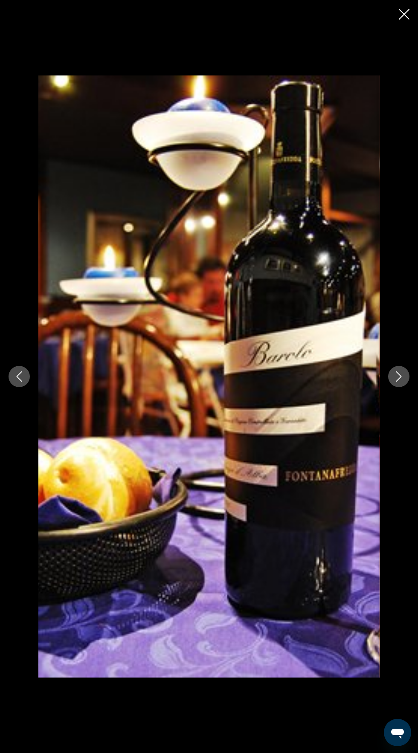
click at [399, 377] on icon "Next image" at bounding box center [398, 376] width 10 height 10
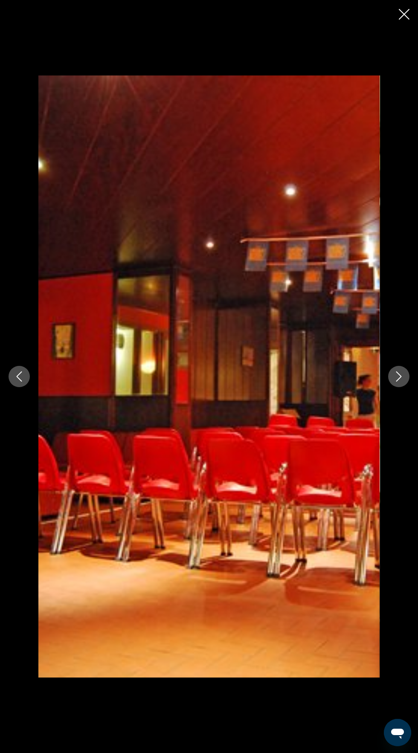
click at [398, 378] on icon "Next image" at bounding box center [398, 376] width 10 height 10
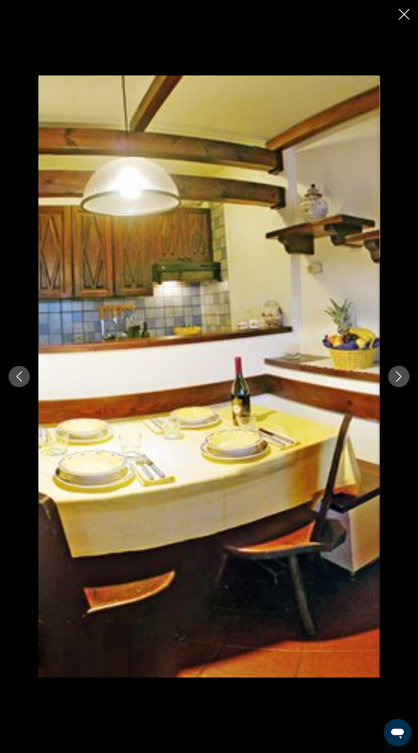
click at [399, 378] on icon "Next image" at bounding box center [398, 376] width 10 height 10
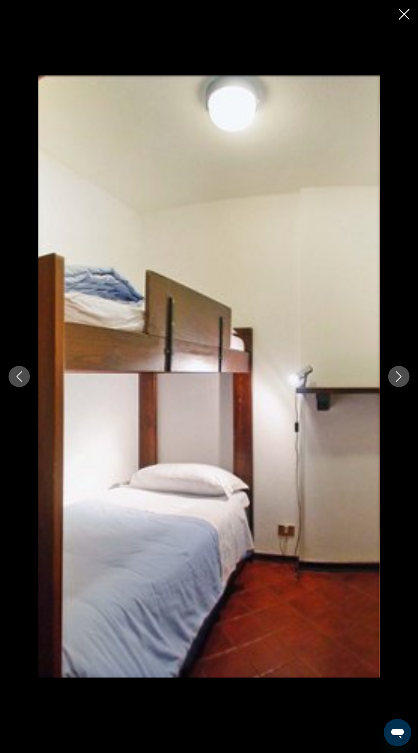
click at [400, 12] on icon "Close slideshow" at bounding box center [404, 14] width 11 height 11
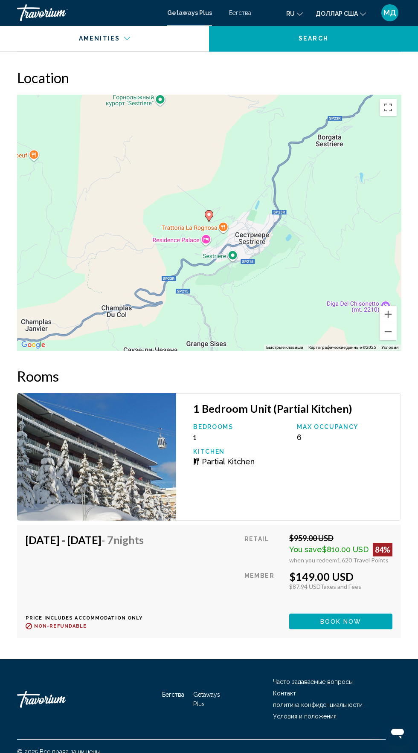
scroll to position [1466, 0]
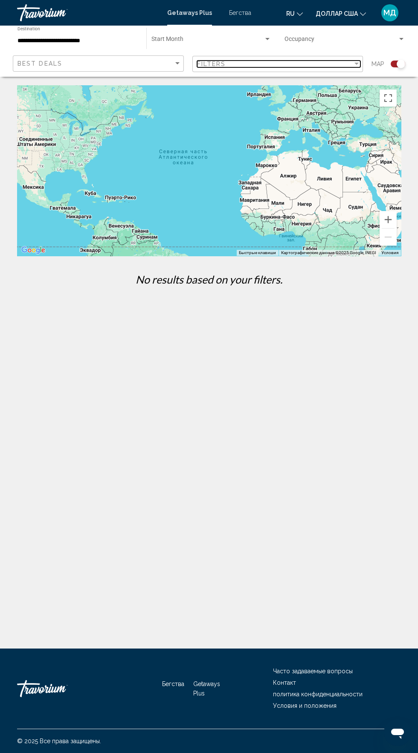
click at [354, 66] on div "Filter" at bounding box center [356, 64] width 8 height 7
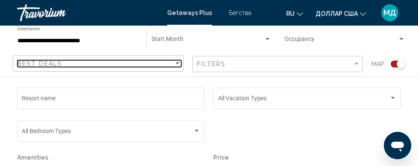
click at [177, 64] on div "Sort by" at bounding box center [177, 63] width 4 height 2
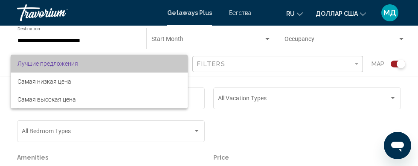
click at [146, 64] on span "Лучшие предложения" at bounding box center [98, 64] width 163 height 18
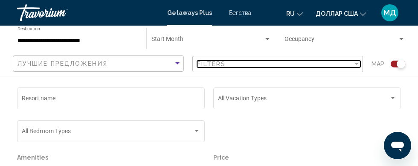
click at [351, 66] on div "Filters" at bounding box center [275, 64] width 156 height 7
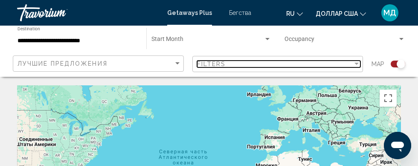
click at [353, 64] on div "Filter" at bounding box center [356, 64] width 8 height 7
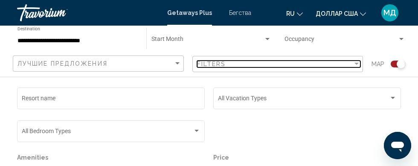
scroll to position [91, 0]
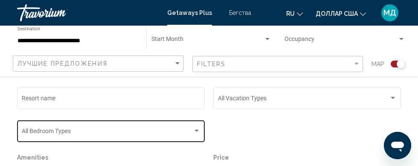
click at [190, 136] on span "Search widget" at bounding box center [107, 132] width 171 height 7
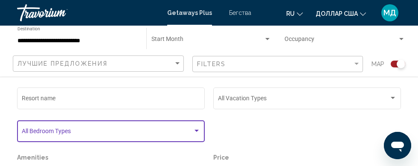
scroll to position [165, 0]
click at [170, 38] on span "Search widget" at bounding box center [207, 41] width 112 height 7
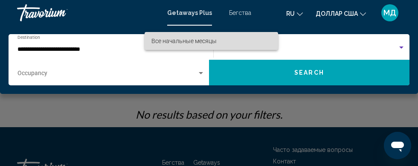
click at [232, 38] on span "Все начальные месяцы" at bounding box center [211, 41] width 120 height 18
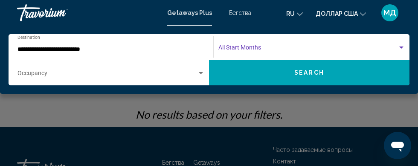
click at [354, 47] on span "Search widget" at bounding box center [307, 49] width 179 height 7
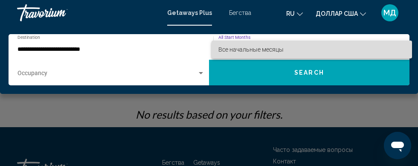
click at [308, 45] on span "Все начальные месяцы" at bounding box center [311, 49] width 187 height 18
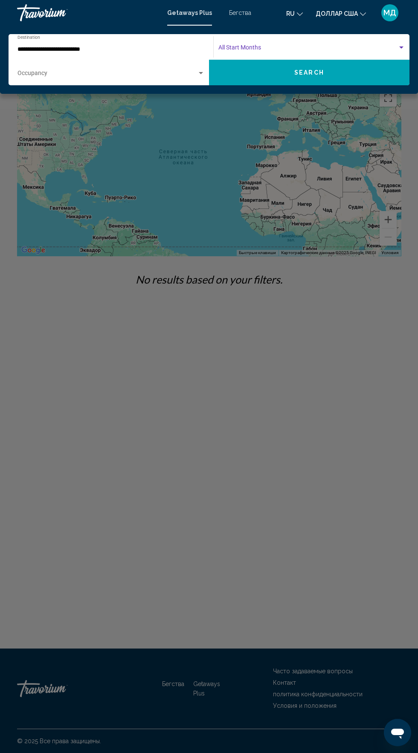
scroll to position [0, 0]
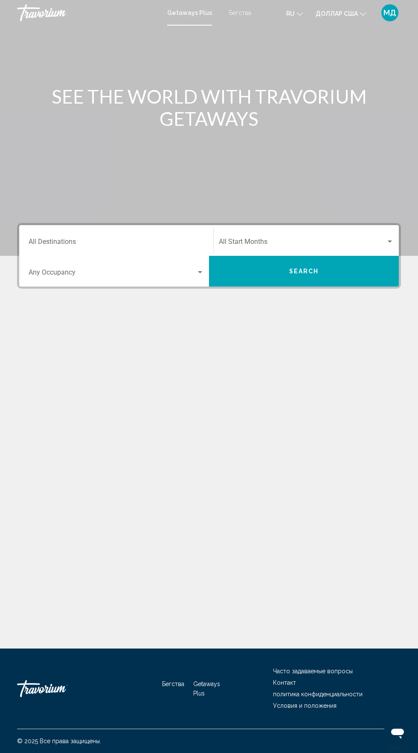
click at [69, 241] on input "Destination All Destinations" at bounding box center [116, 244] width 175 height 8
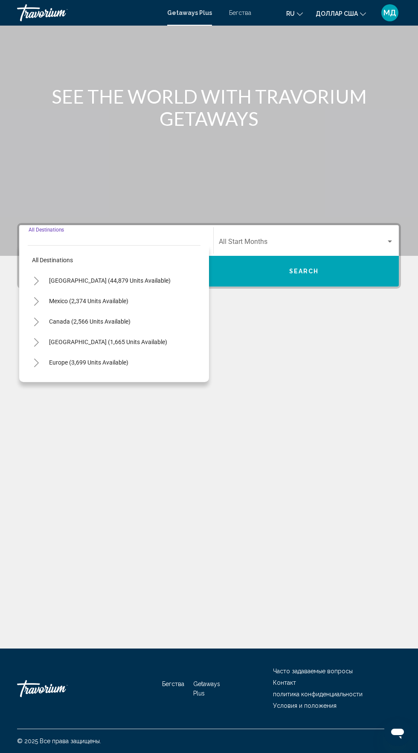
scroll to position [65, 0]
click at [88, 359] on span "Europe (3,699 units available)" at bounding box center [88, 362] width 79 height 7
type input "**********"
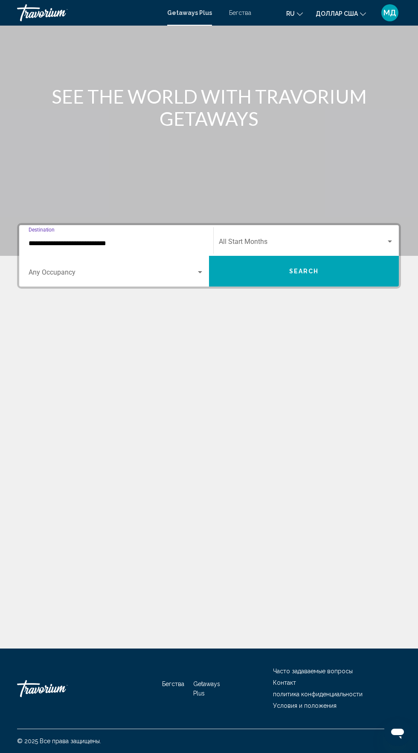
click at [173, 270] on span "Search widget" at bounding box center [113, 274] width 168 height 8
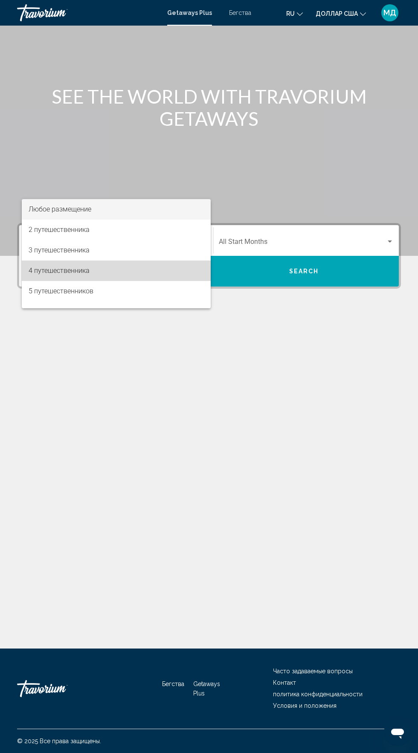
click at [60, 270] on font "4 путешественника" at bounding box center [59, 270] width 61 height 8
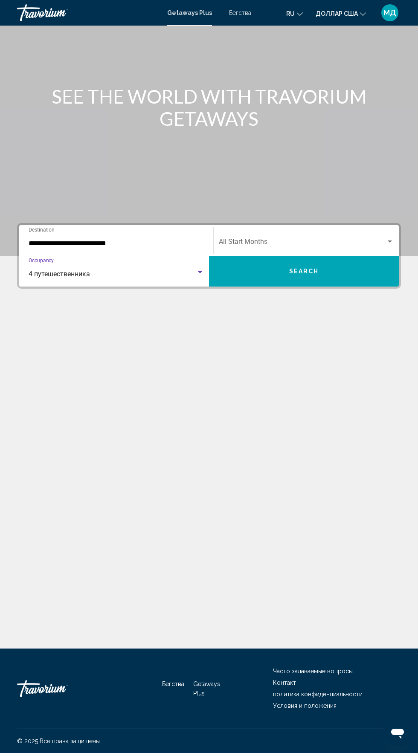
click at [390, 240] on div "Search widget" at bounding box center [389, 241] width 4 height 2
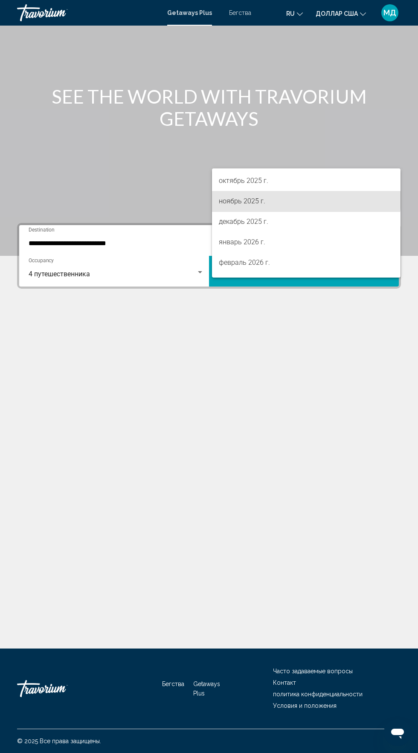
scroll to position [64, 0]
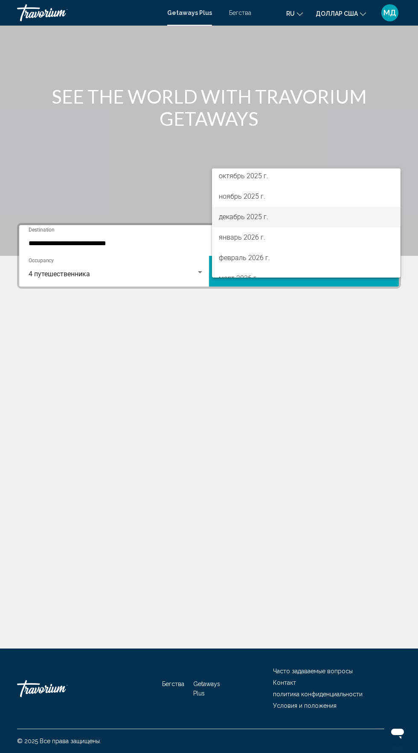
click at [256, 216] on font "декабрь 2025 г." at bounding box center [243, 217] width 49 height 8
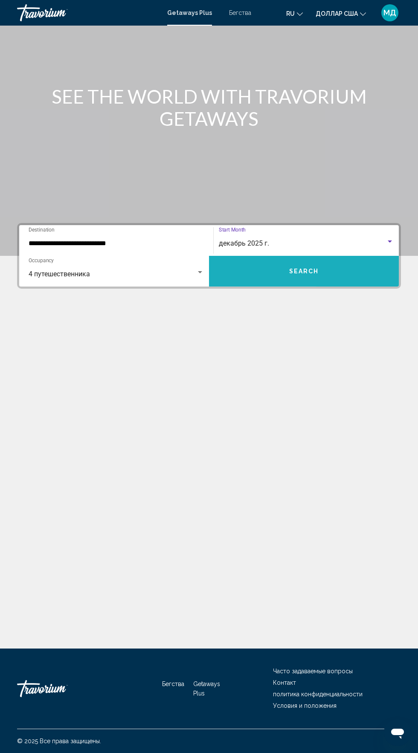
click at [333, 256] on button "Search" at bounding box center [304, 271] width 190 height 31
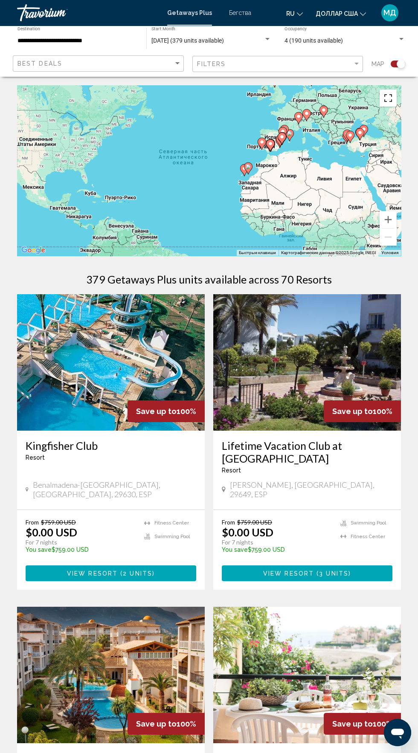
click at [391, 97] on button "Включить полноэкранный режим" at bounding box center [387, 98] width 17 height 17
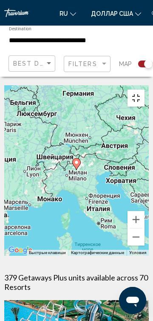
type input "**********"
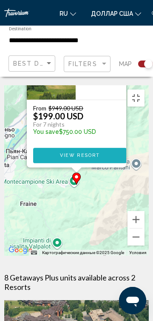
click at [99, 153] on span "View Resort" at bounding box center [80, 156] width 40 height 6
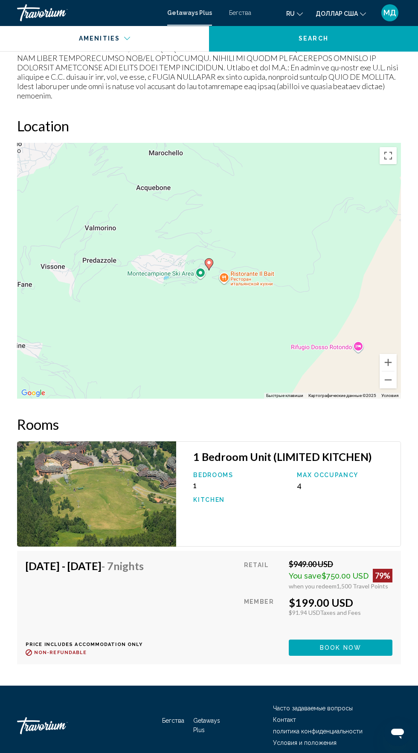
scroll to position [1436, 0]
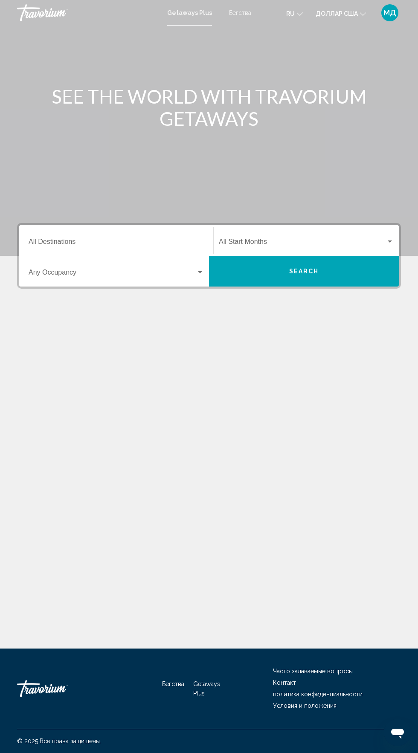
click at [66, 240] on input "Destination All Destinations" at bounding box center [116, 244] width 175 height 8
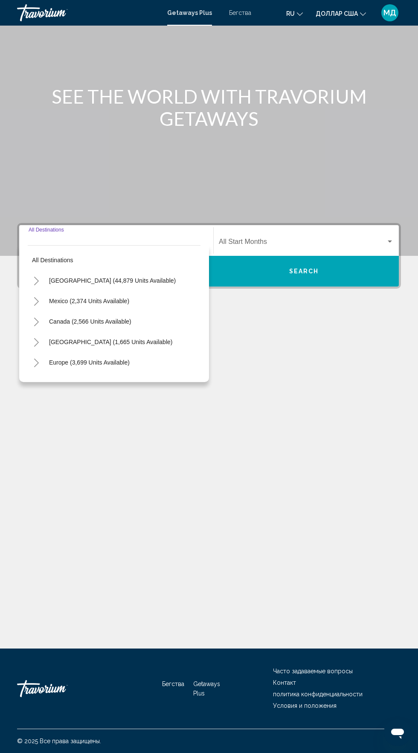
scroll to position [65, 0]
click at [93, 359] on span "Europe (3,699 units available)" at bounding box center [89, 362] width 81 height 7
type input "**********"
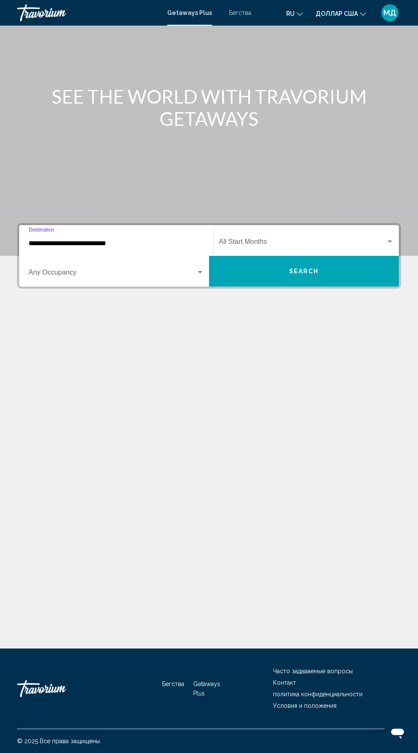
click at [98, 270] on span "Виджет поиска" at bounding box center [113, 274] width 168 height 8
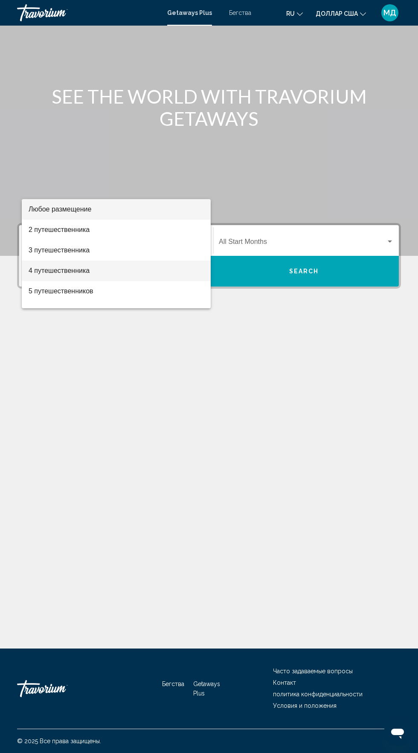
click at [65, 272] on font "4 путешественника" at bounding box center [59, 270] width 61 height 7
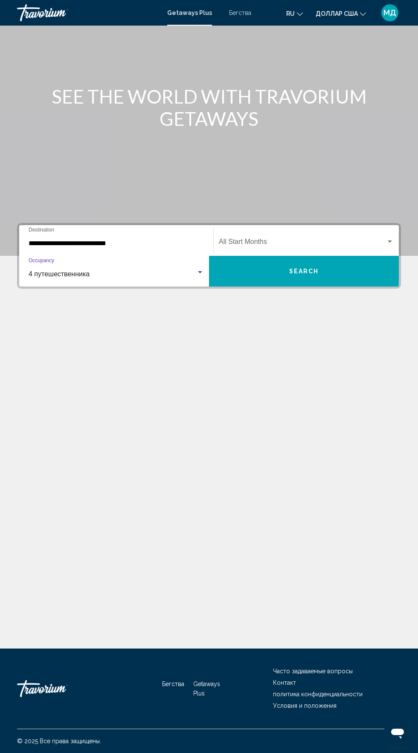
click at [325, 227] on div "Start Month All Start Months" at bounding box center [306, 240] width 175 height 27
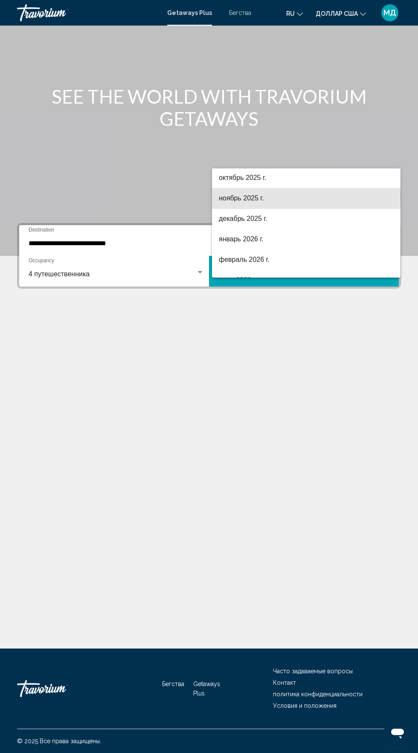
scroll to position [62, 0]
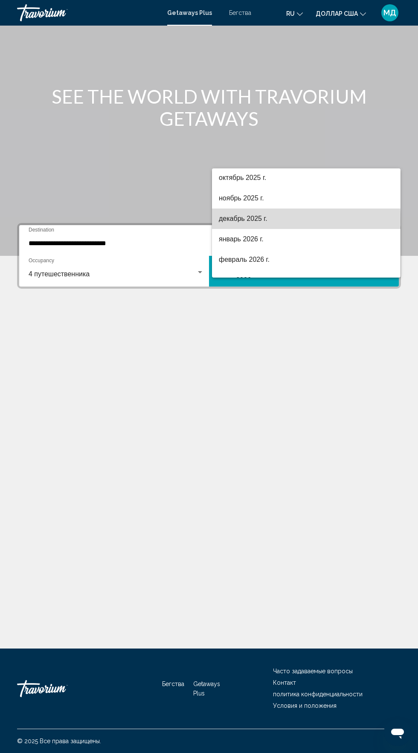
click at [250, 222] on font "декабрь 2025 г." at bounding box center [243, 218] width 49 height 7
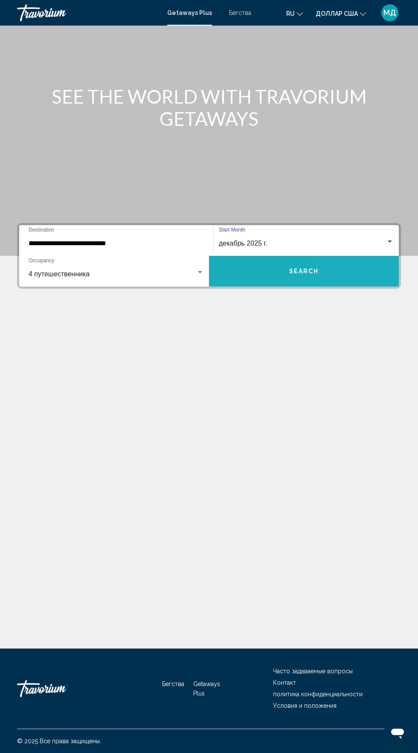
click at [341, 256] on button "Search" at bounding box center [304, 271] width 190 height 31
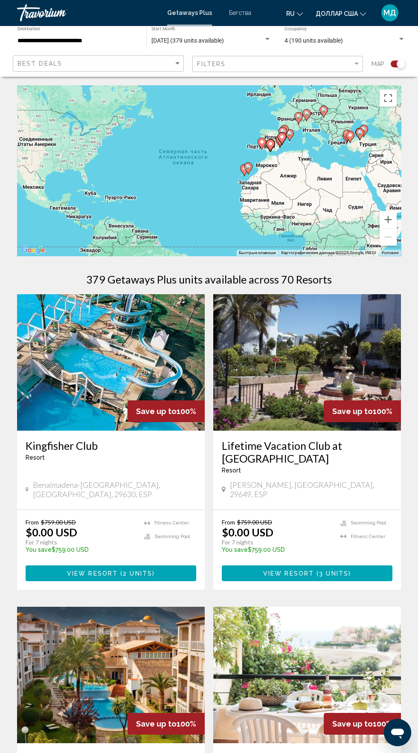
click at [390, 112] on div "Чтобы активировать перетаскивание с помощью клавиатуры, нажмите Alt + Ввод. Пос…" at bounding box center [209, 170] width 384 height 170
click at [388, 103] on button "Включить полноэкранный режим" at bounding box center [387, 98] width 17 height 17
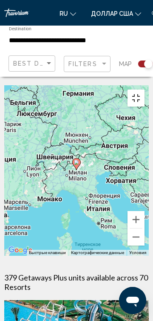
type input "**********"
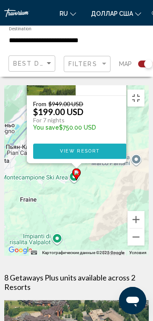
click at [89, 148] on span "View Resort" at bounding box center [80, 151] width 40 height 6
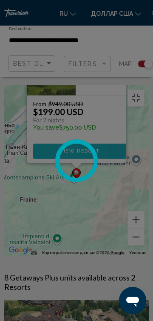
click at [86, 148] on span "View Resort" at bounding box center [80, 151] width 40 height 6
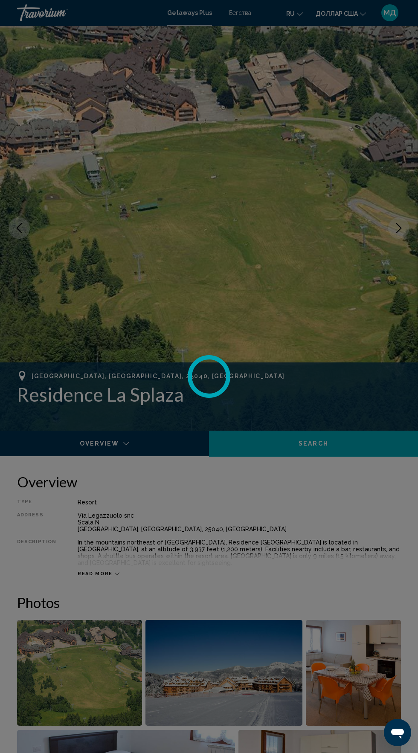
click at [228, 222] on div at bounding box center [209, 376] width 418 height 753
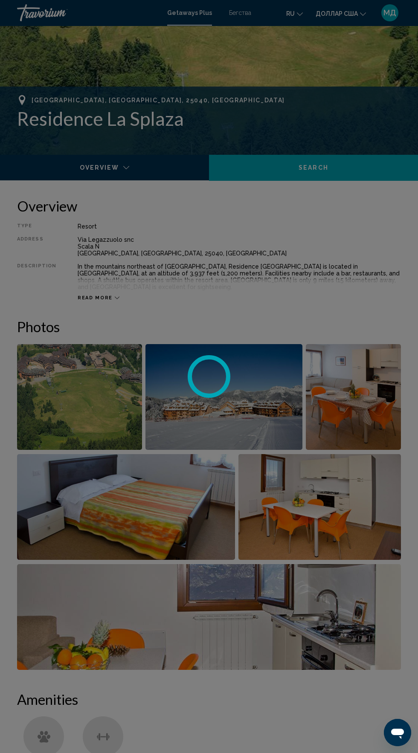
scroll to position [277, 0]
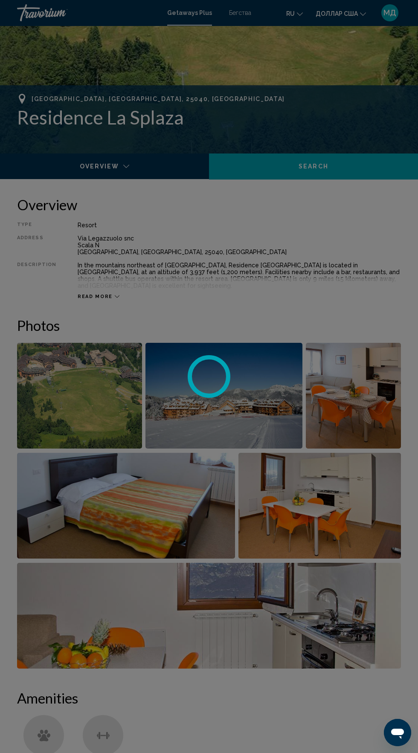
click at [71, 396] on div at bounding box center [209, 376] width 418 height 753
click at [78, 383] on div at bounding box center [209, 376] width 418 height 753
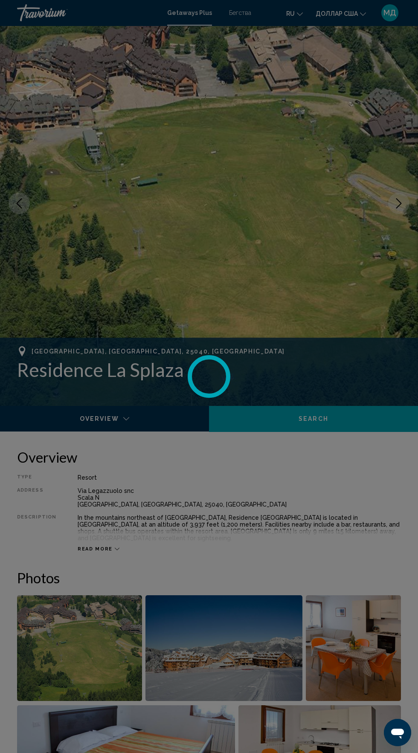
scroll to position [0, 0]
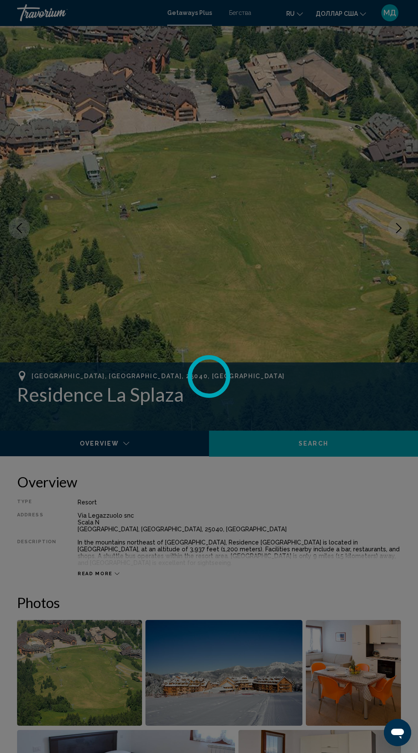
click at [219, 259] on div at bounding box center [209, 376] width 418 height 753
click at [228, 252] on div at bounding box center [209, 376] width 418 height 753
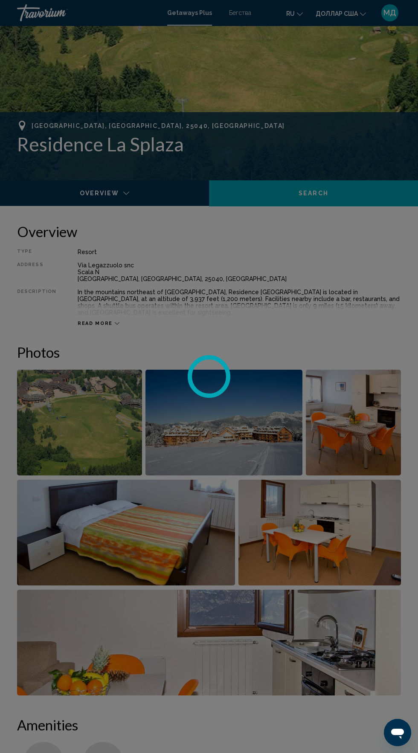
scroll to position [254, 0]
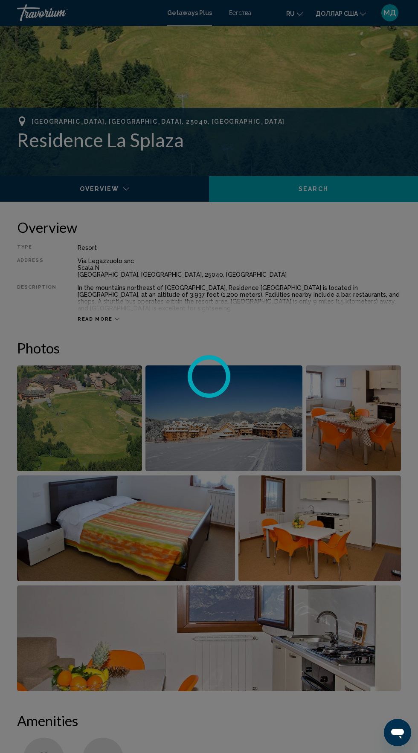
click at [67, 414] on div at bounding box center [209, 376] width 418 height 753
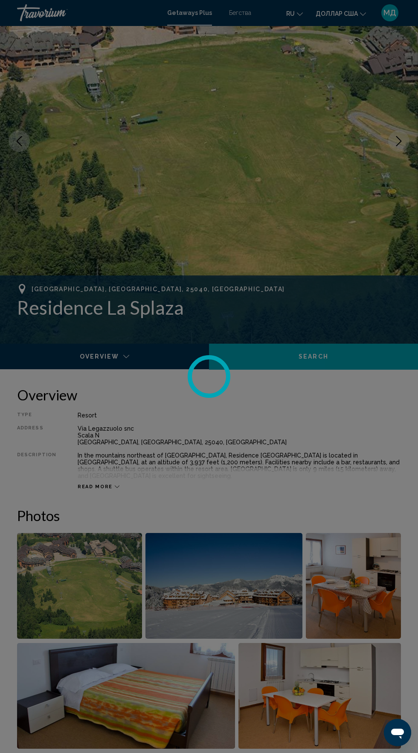
scroll to position [0, 0]
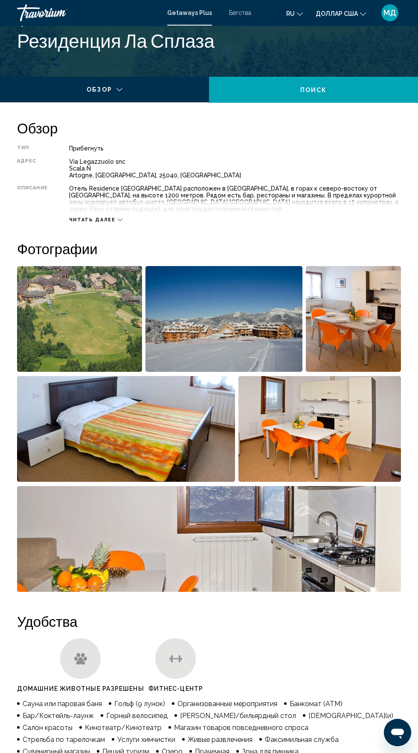
scroll to position [355, 0]
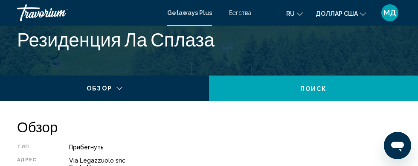
click at [44, 160] on div "Адрес" at bounding box center [32, 167] width 31 height 20
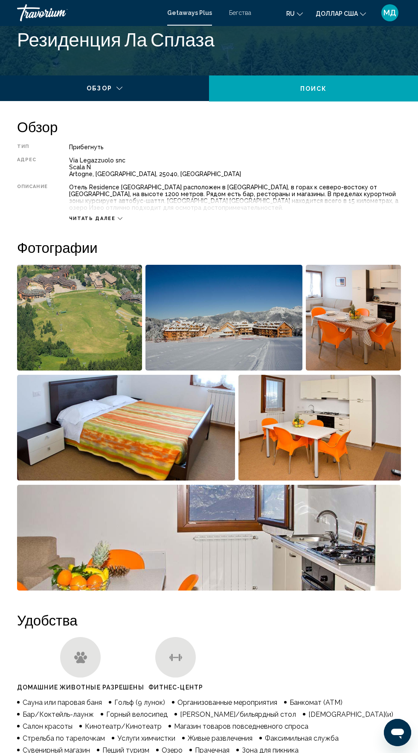
click at [78, 321] on img "Открыть полноэкранный слайдер изображений" at bounding box center [79, 318] width 125 height 106
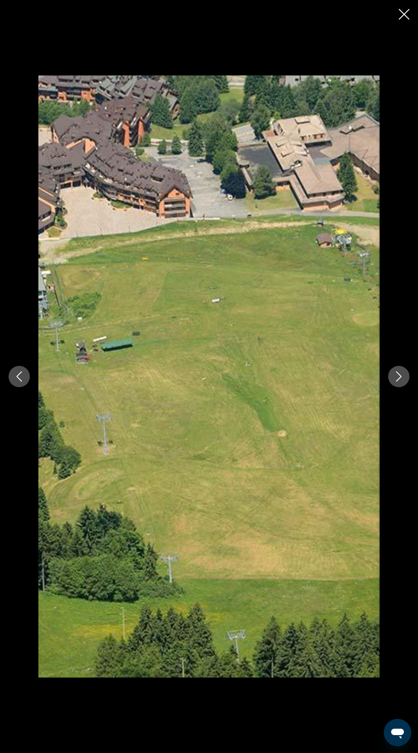
click at [399, 381] on icon "Next image" at bounding box center [398, 376] width 10 height 10
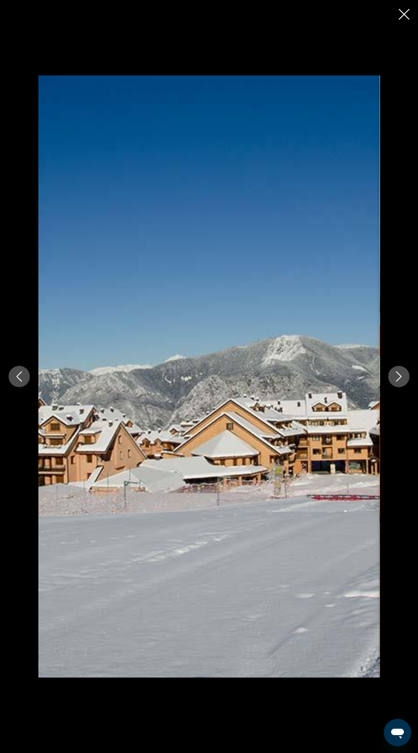
click at [397, 426] on div "Основное содержание" at bounding box center [209, 376] width 418 height 602
click at [398, 381] on icon "Next image" at bounding box center [398, 376] width 10 height 10
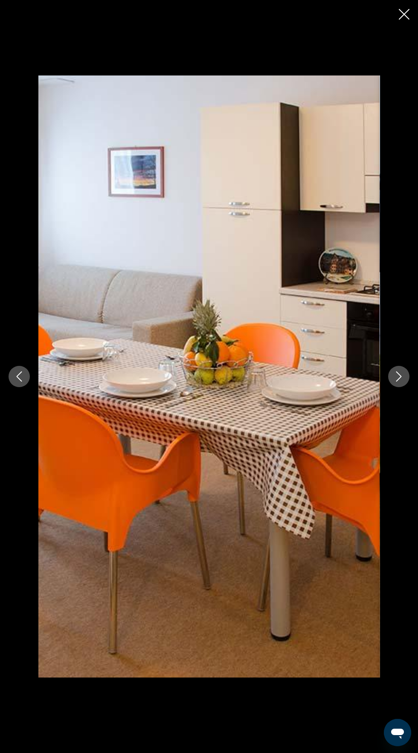
click at [399, 387] on button "Next image" at bounding box center [398, 376] width 21 height 21
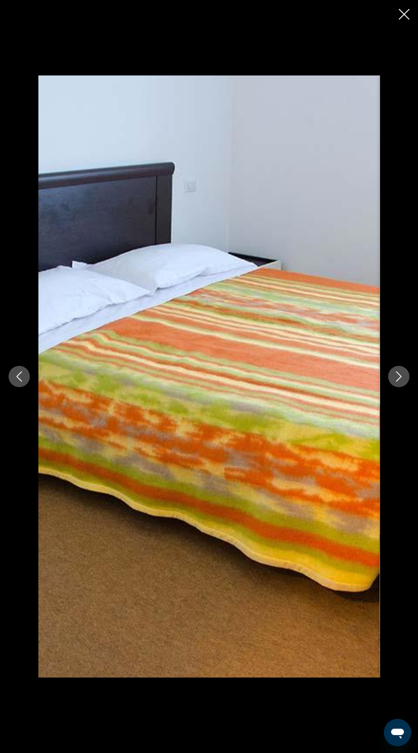
click at [399, 381] on icon "Next image" at bounding box center [398, 376] width 10 height 10
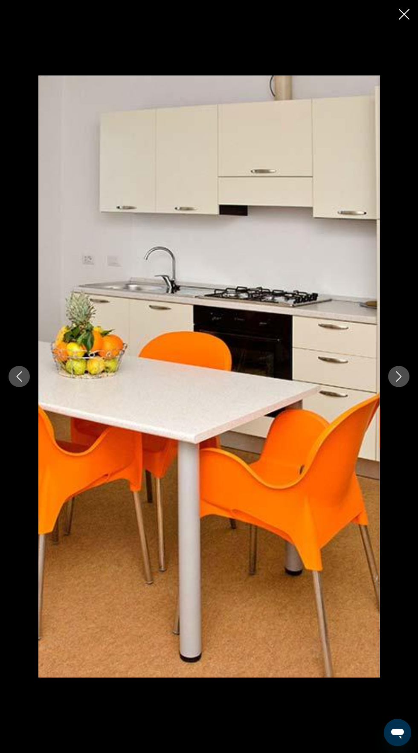
click at [399, 381] on icon "Next image" at bounding box center [398, 376] width 10 height 10
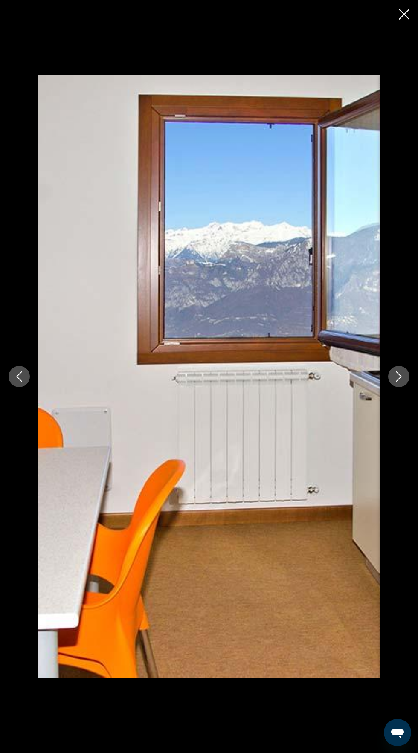
click at [399, 381] on icon "Next image" at bounding box center [398, 376] width 10 height 10
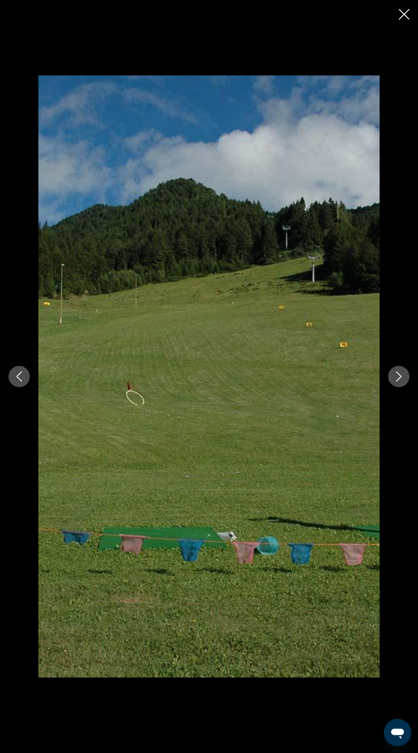
click at [399, 381] on icon "Next image" at bounding box center [398, 376] width 10 height 10
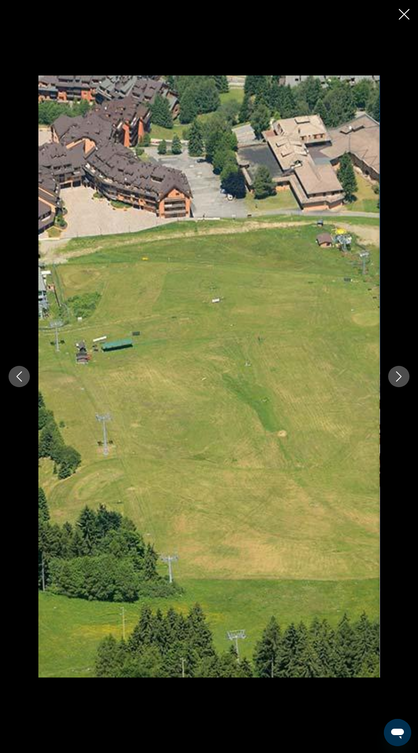
click at [399, 381] on icon "Next image" at bounding box center [398, 376] width 10 height 10
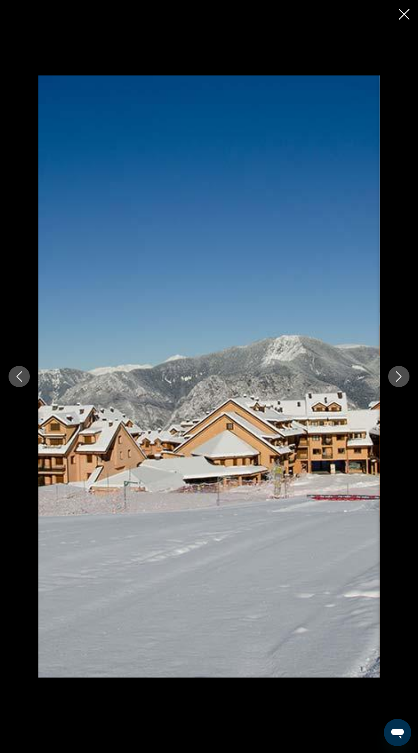
click at [394, 381] on icon "Next image" at bounding box center [398, 376] width 10 height 10
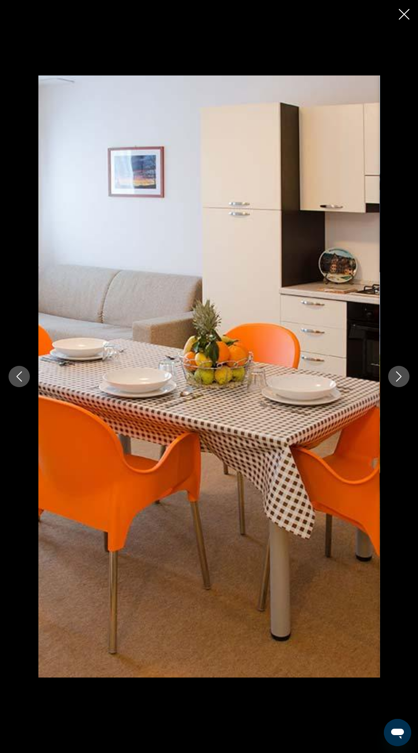
click at [399, 381] on icon "Next image" at bounding box center [398, 376] width 10 height 10
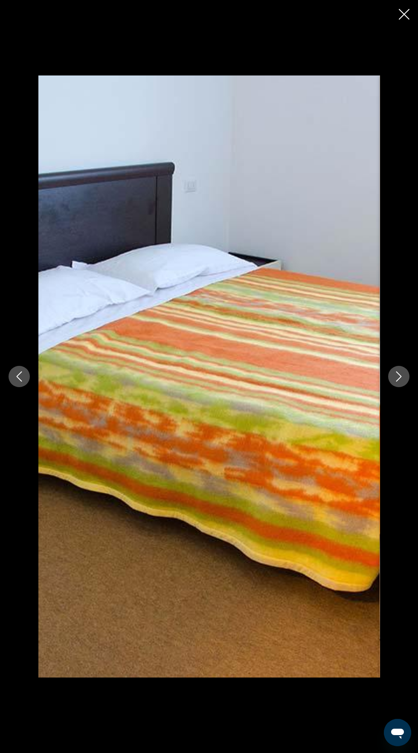
click at [395, 381] on icon "Next image" at bounding box center [398, 376] width 10 height 10
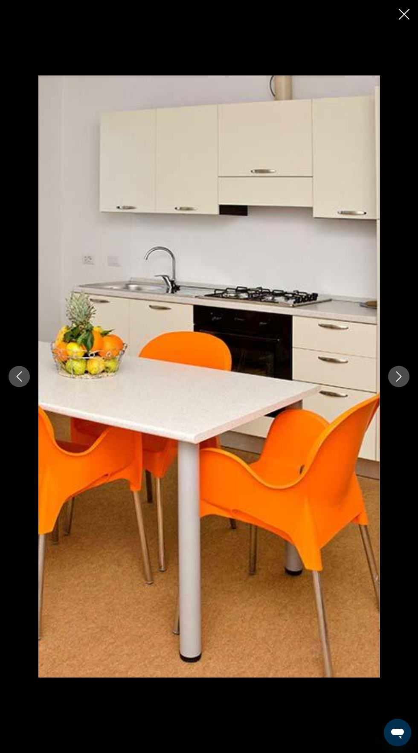
click at [400, 381] on icon "Next image" at bounding box center [398, 376] width 10 height 10
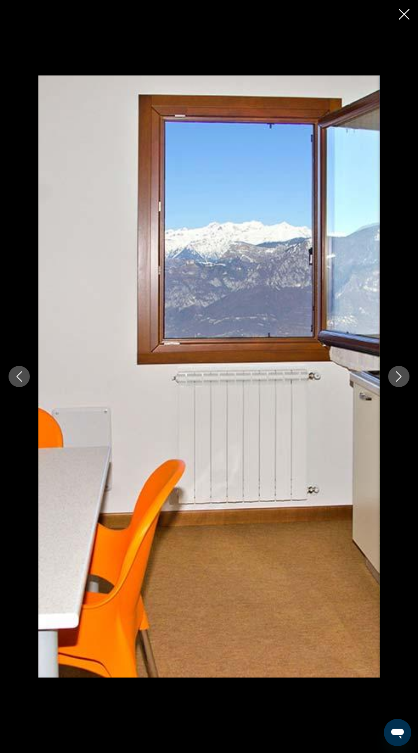
click at [398, 381] on icon "Next image" at bounding box center [398, 376] width 10 height 10
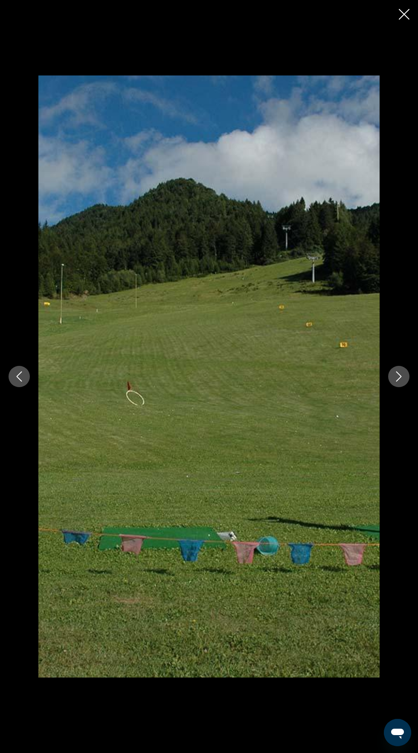
click at [399, 381] on icon "Next image" at bounding box center [398, 376] width 10 height 10
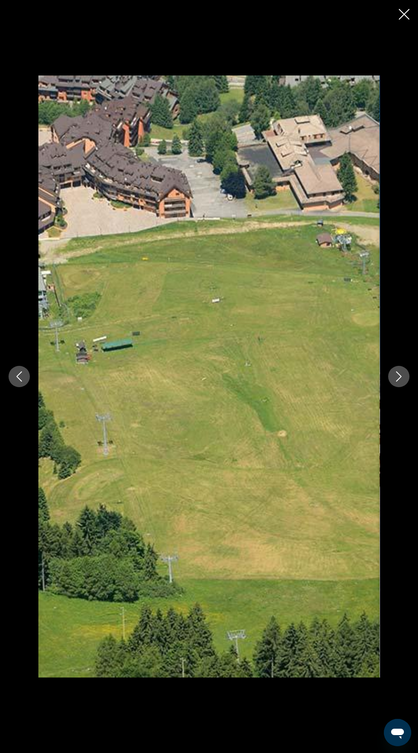
click at [404, 14] on icon "Close slideshow" at bounding box center [404, 14] width 11 height 11
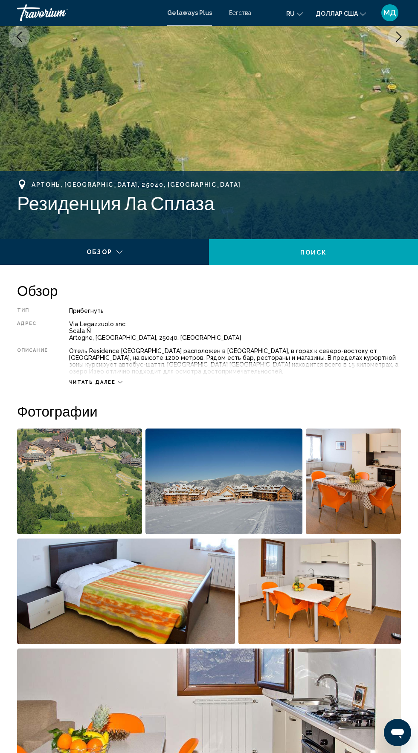
scroll to position [0, 0]
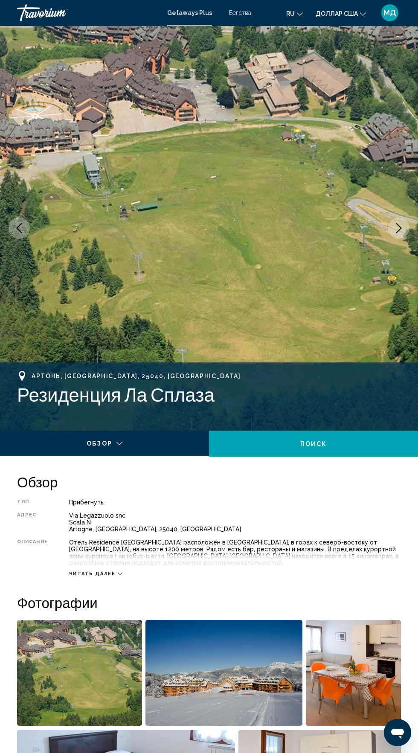
click at [90, 571] on font "Читать далее" at bounding box center [92, 574] width 46 height 6
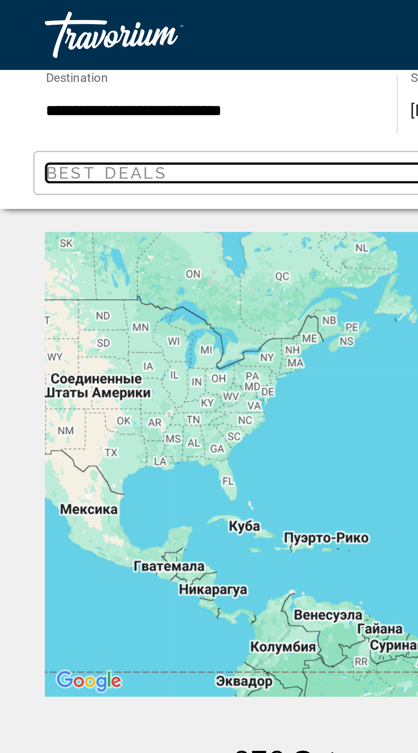
click at [58, 66] on span "Best Deals" at bounding box center [39, 63] width 45 height 7
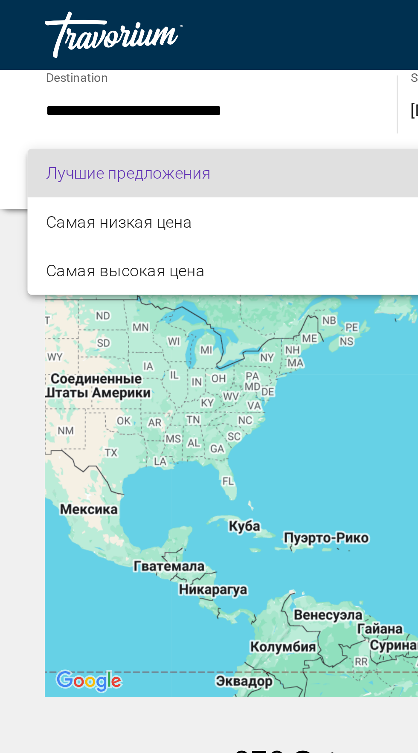
click at [126, 37] on div at bounding box center [209, 376] width 418 height 753
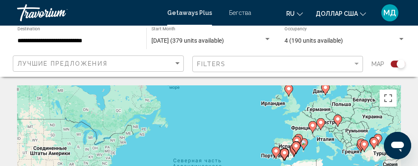
scroll to position [2, 0]
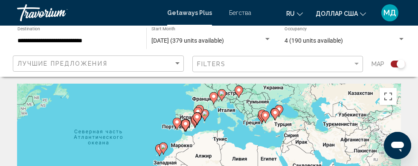
click at [43, 40] on input "**********" at bounding box center [77, 41] width 120 height 7
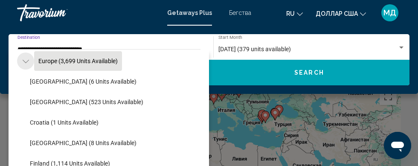
scroll to position [109, 0]
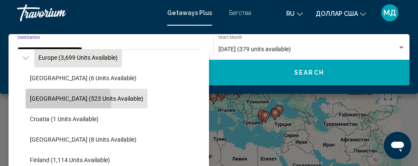
click at [55, 103] on button "[GEOGRAPHIC_DATA] (523 units available)" at bounding box center [87, 99] width 122 height 20
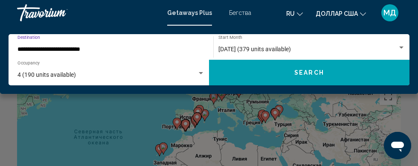
click at [283, 78] on button "Search" at bounding box center [309, 73] width 200 height 26
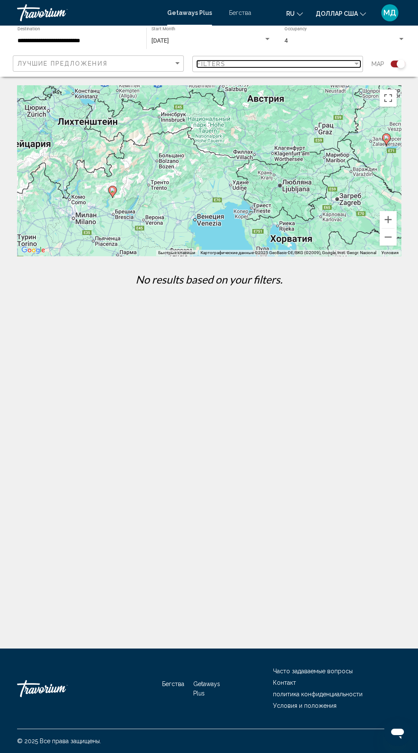
click at [349, 64] on div "Filters" at bounding box center [275, 64] width 156 height 7
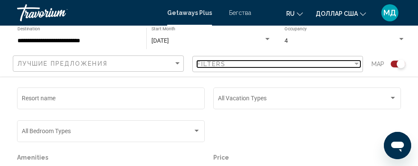
scroll to position [160, 0]
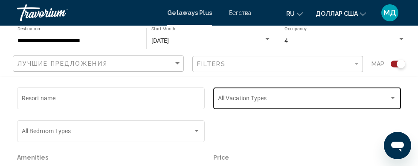
click at [386, 101] on span "Search widget" at bounding box center [303, 99] width 171 height 7
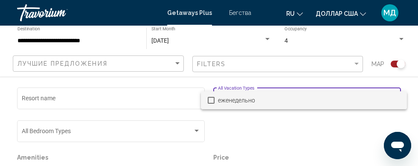
click at [335, 149] on div at bounding box center [209, 83] width 418 height 166
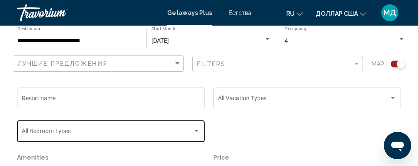
click at [197, 132] on div "Search widget" at bounding box center [196, 131] width 4 height 2
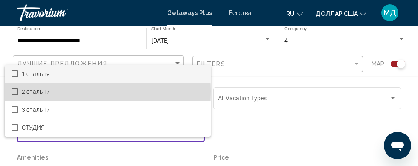
click at [28, 95] on font "2 спальни" at bounding box center [36, 91] width 28 height 7
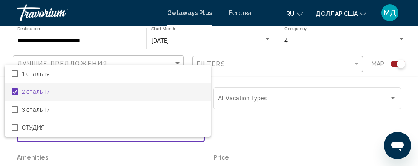
click at [279, 143] on div at bounding box center [209, 83] width 418 height 166
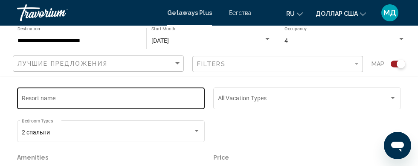
click at [51, 100] on input "Resort name" at bounding box center [111, 99] width 179 height 7
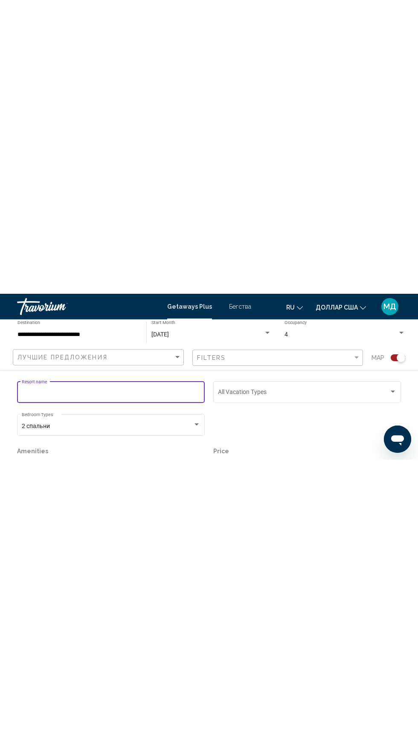
scroll to position [65, 0]
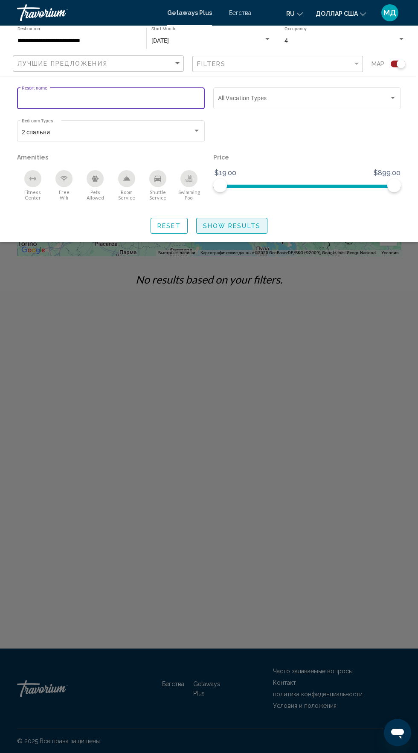
click at [237, 227] on span "Show Results" at bounding box center [232, 225] width 58 height 7
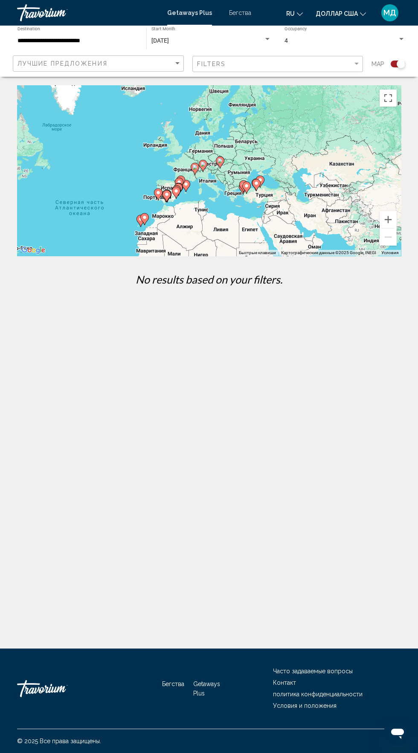
click at [67, 39] on input "**********" at bounding box center [77, 41] width 120 height 7
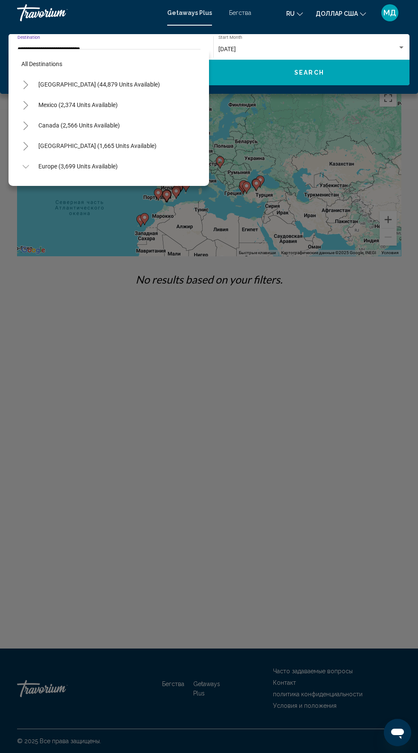
scroll to position [92, 0]
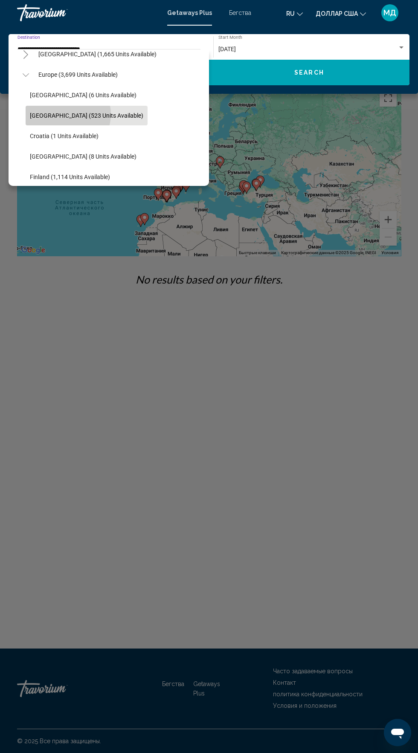
click at [67, 114] on span "[GEOGRAPHIC_DATA] (523 units available)" at bounding box center [86, 115] width 113 height 7
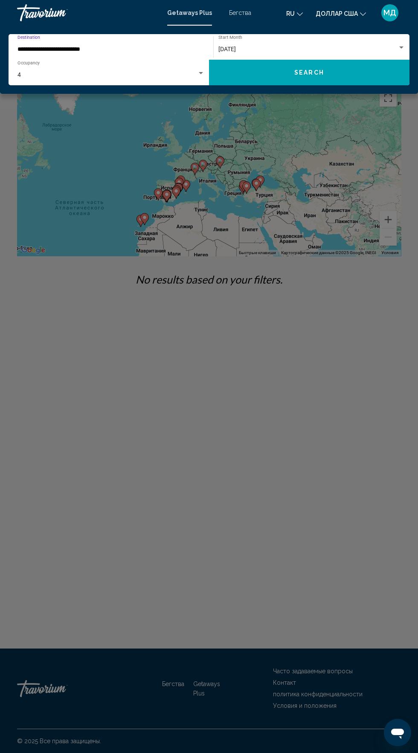
click at [315, 87] on div "**********" at bounding box center [209, 60] width 418 height 68
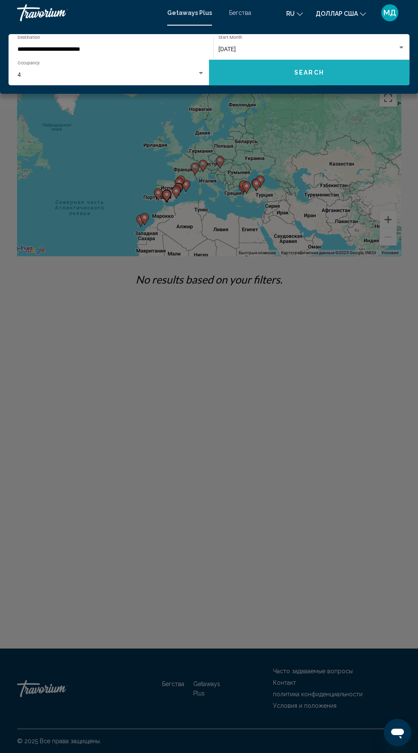
click at [317, 76] on button "Search" at bounding box center [309, 73] width 200 height 26
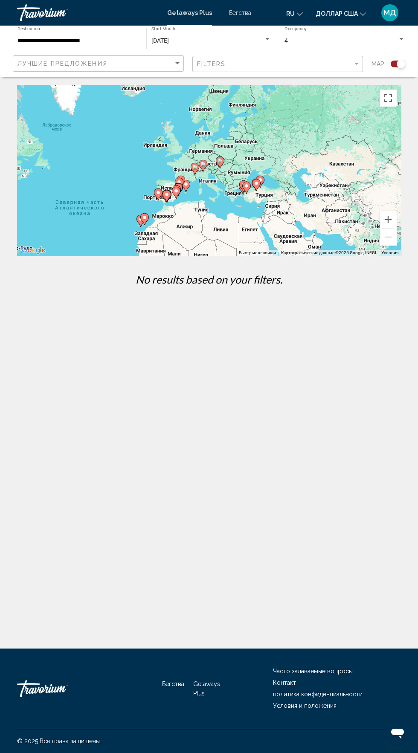
click at [63, 38] on input "**********" at bounding box center [77, 41] width 120 height 7
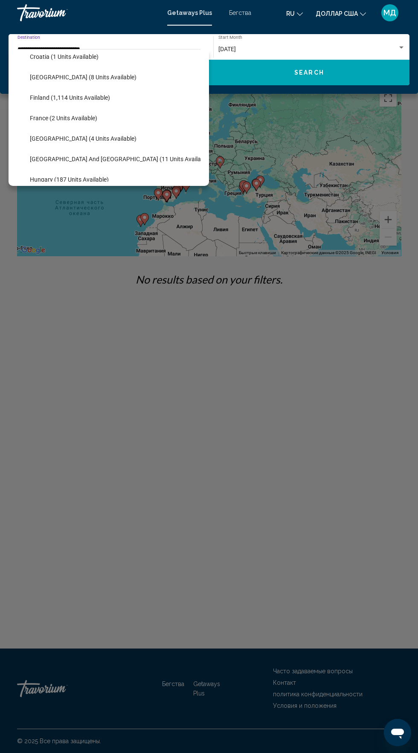
scroll to position [172, 0]
click at [68, 138] on span "[GEOGRAPHIC_DATA] (4 units available)" at bounding box center [83, 137] width 107 height 7
type input "**********"
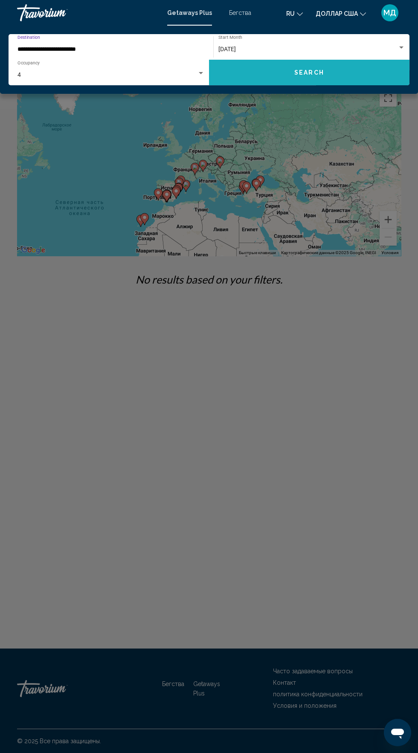
click at [324, 78] on button "Search" at bounding box center [309, 73] width 200 height 26
